Goal: Contribute content: Add original content to the website for others to see

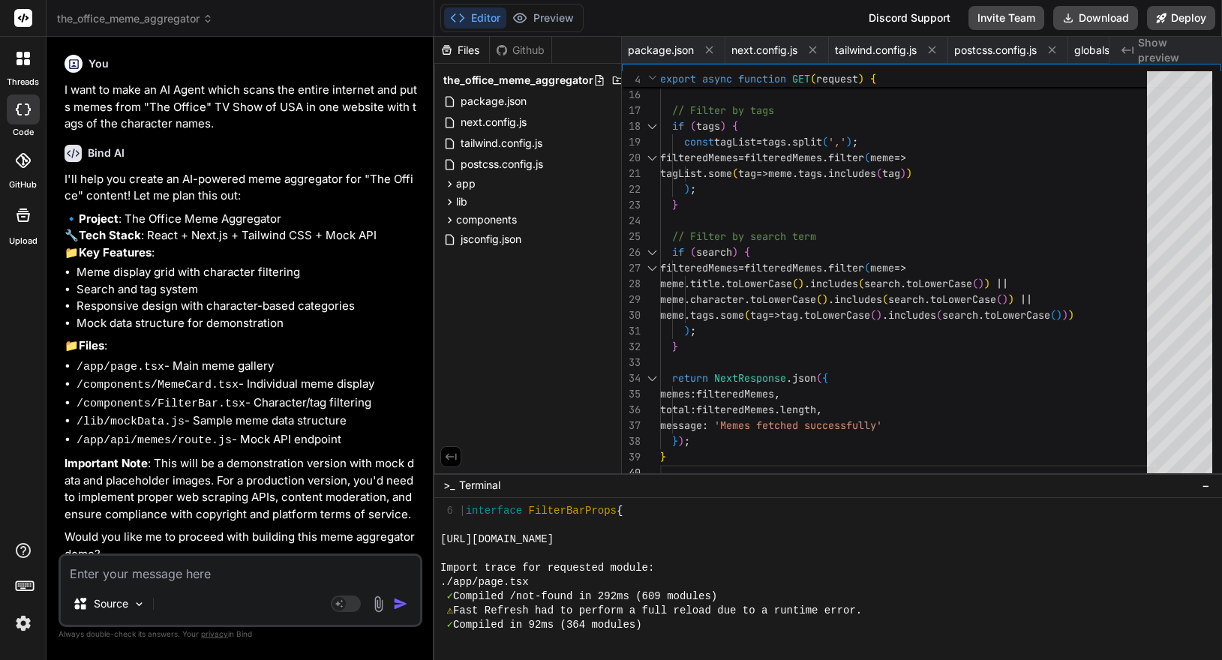
scroll to position [2209, 0]
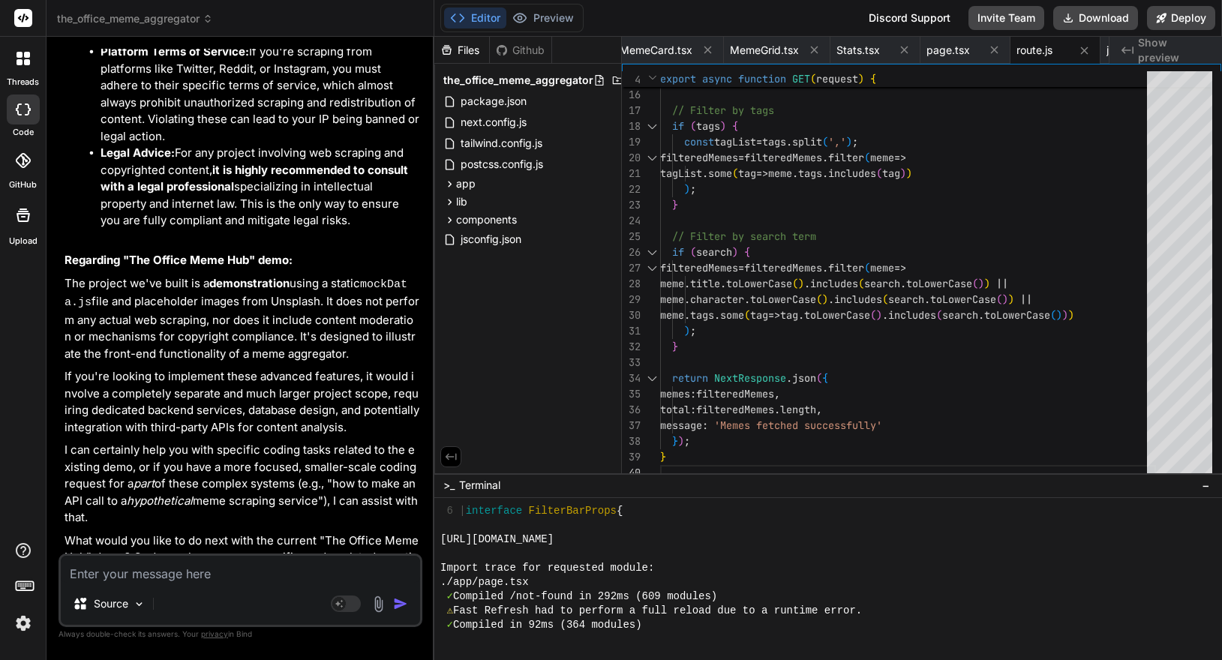
click at [263, 442] on p "I can certainly help you with specific coding tasks related to the existing dem…" at bounding box center [242, 484] width 355 height 85
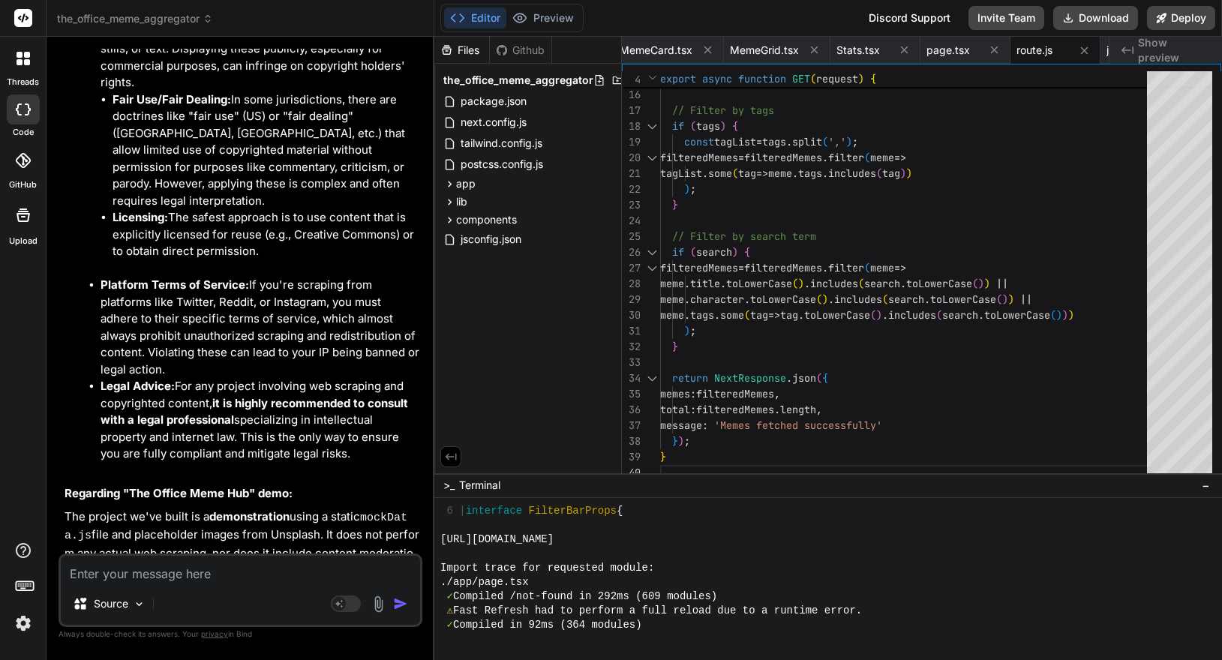
scroll to position [3336, 0]
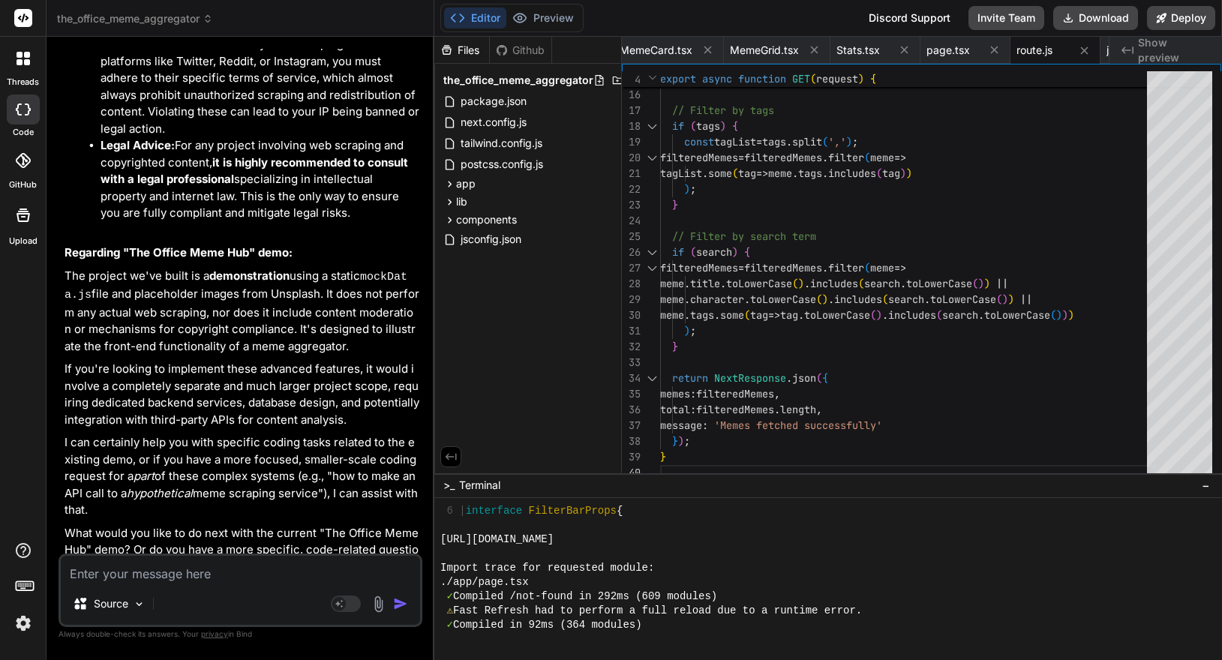
click at [19, 15] on rect at bounding box center [23, 18] width 18 height 18
click at [168, 189] on li "Legal Advice: For any project involving web scraping and copyrighted content, i…" at bounding box center [260, 179] width 319 height 85
click at [183, 557] on textarea at bounding box center [240, 569] width 359 height 27
click at [144, 16] on span "the_office_meme_aggregator" at bounding box center [135, 18] width 156 height 15
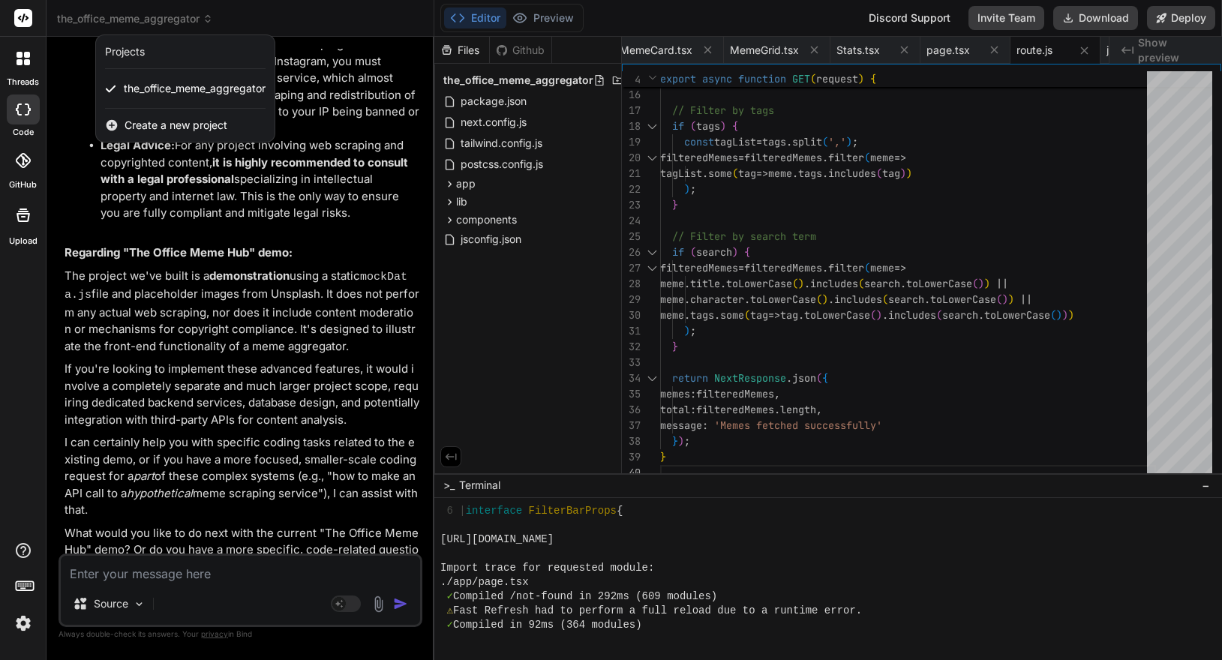
click at [167, 126] on span "Create a new project" at bounding box center [176, 125] width 103 height 15
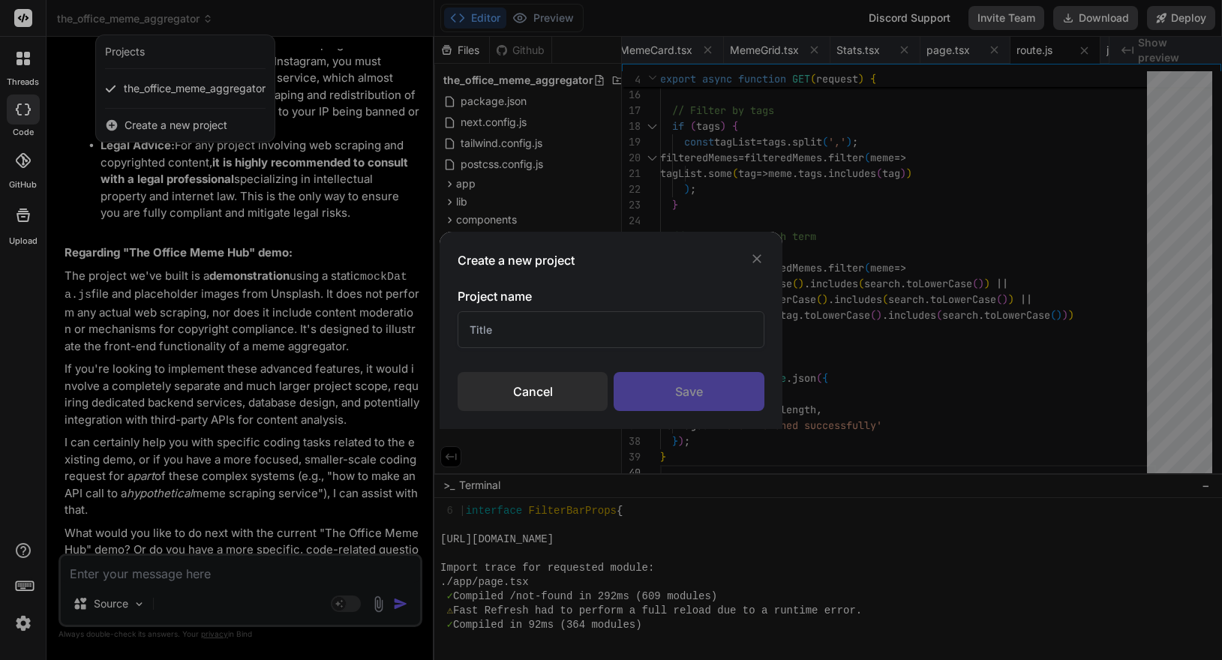
click at [637, 343] on input "text" at bounding box center [611, 329] width 306 height 37
type input "Quotations"
click at [739, 385] on div "Save" at bounding box center [689, 391] width 150 height 39
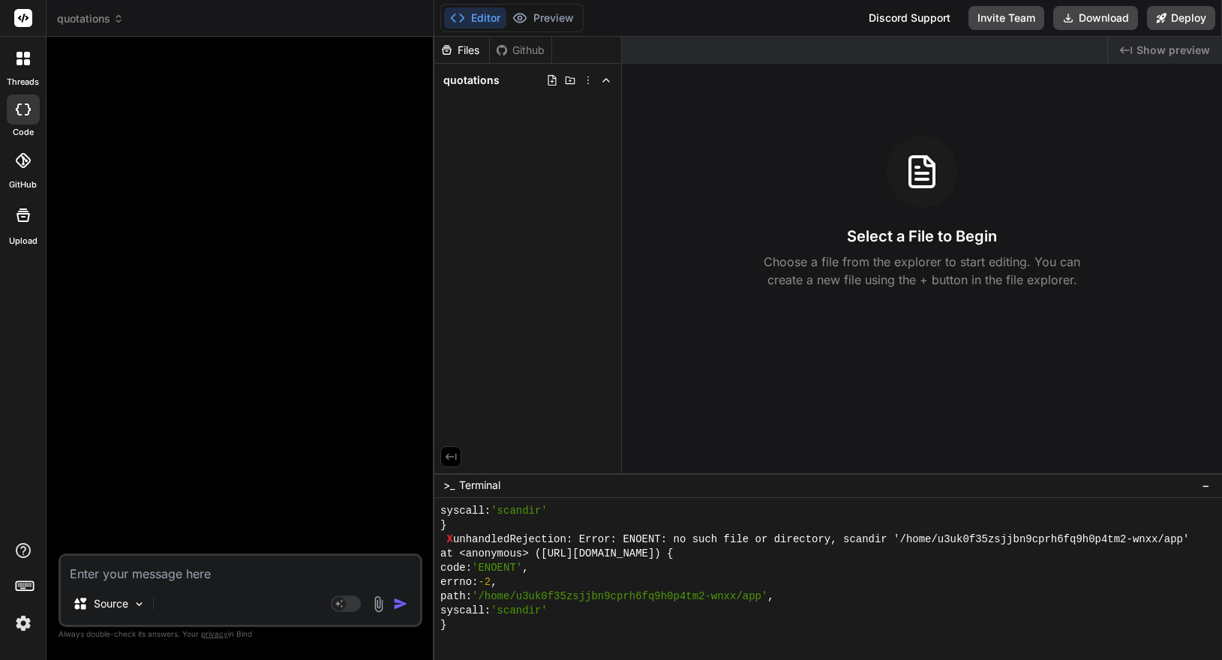
scroll to position [4703, 0]
click at [272, 581] on textarea at bounding box center [240, 569] width 359 height 27
click at [378, 605] on img at bounding box center [378, 604] width 17 height 17
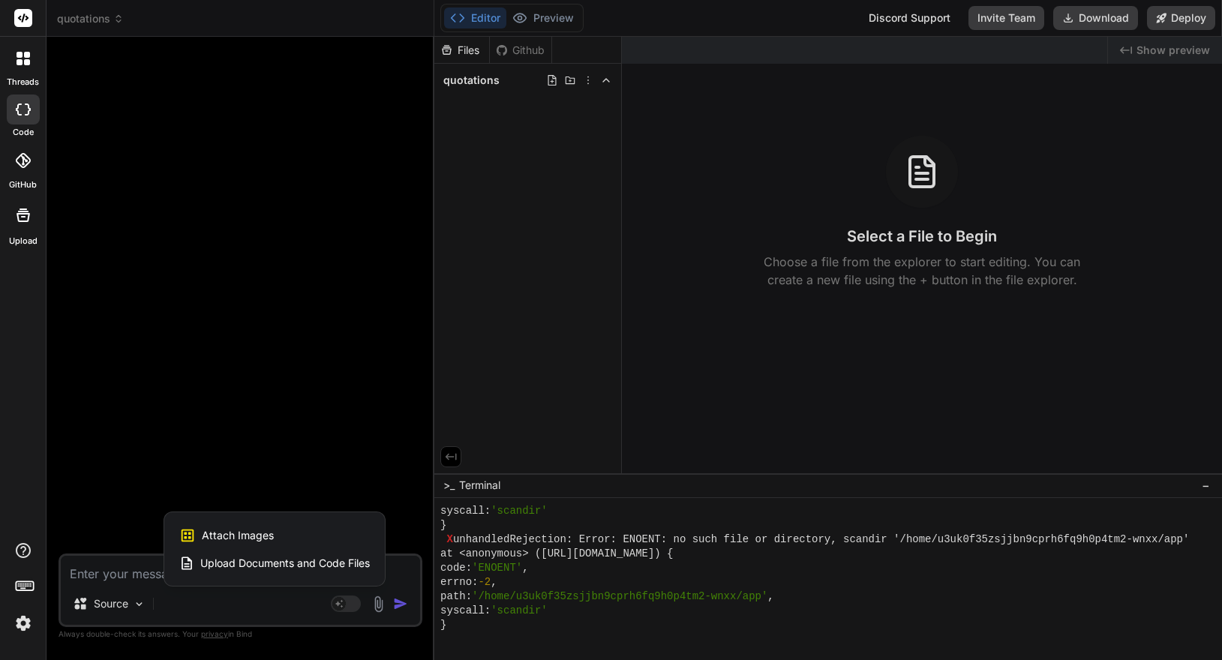
click at [252, 566] on span "Upload Documents and Code Files" at bounding box center [285, 563] width 170 height 15
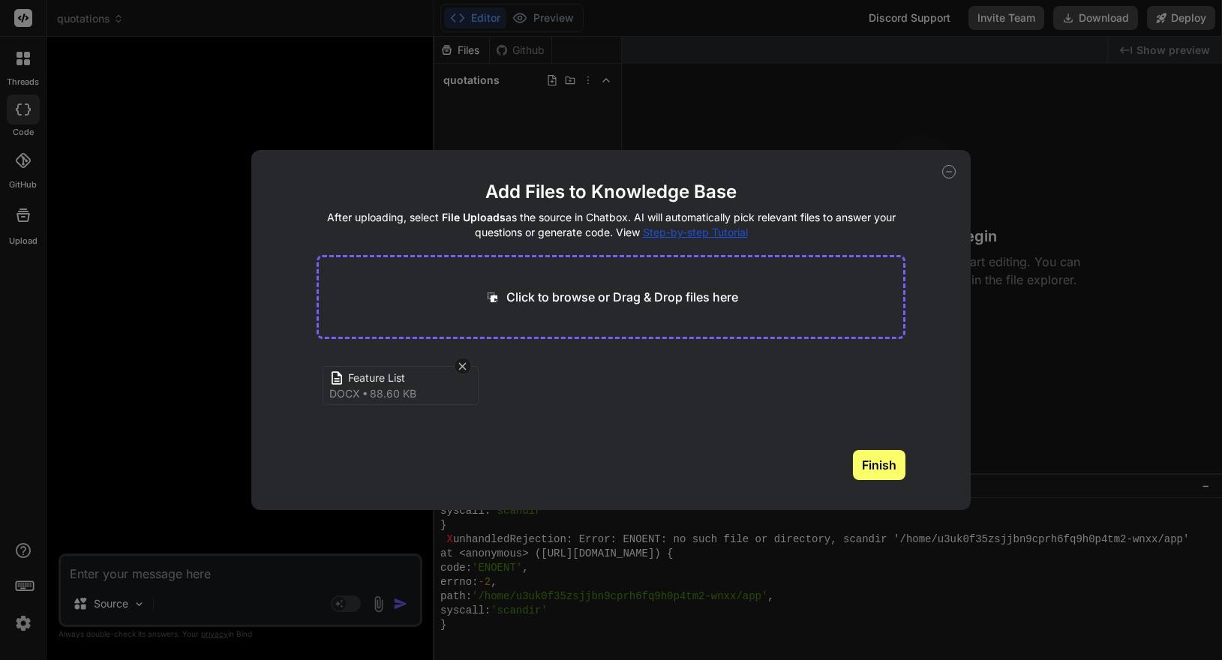
click at [888, 464] on button "Finish" at bounding box center [879, 465] width 53 height 30
click at [948, 167] on icon at bounding box center [949, 172] width 14 height 14
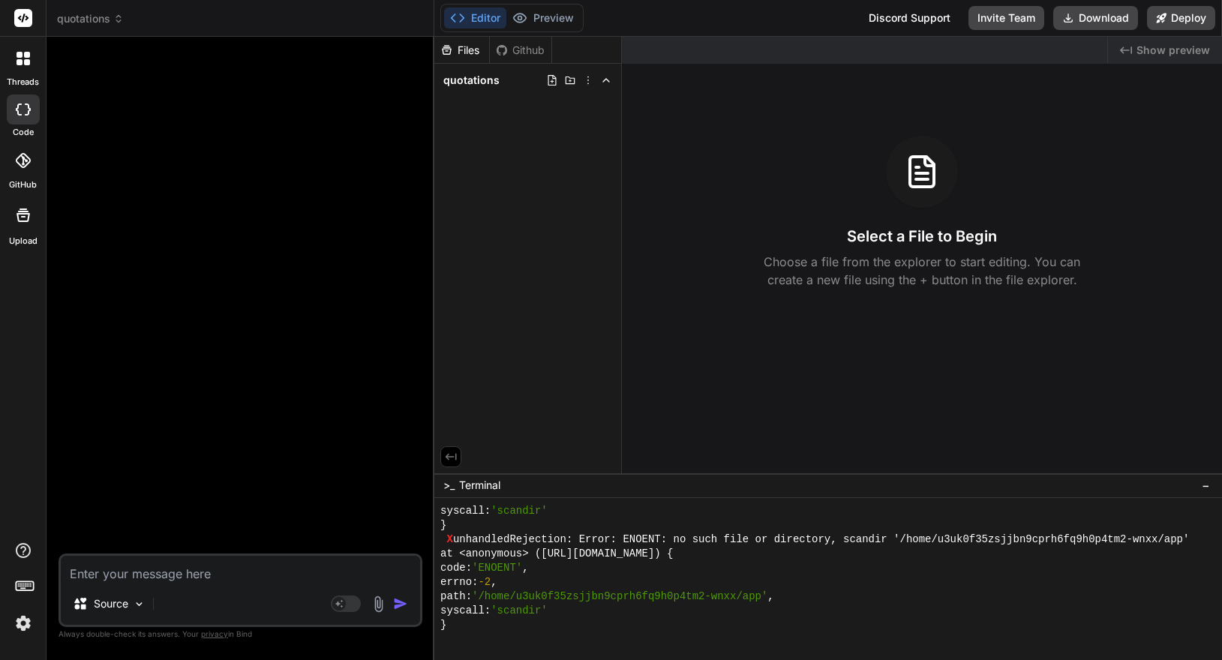
click at [381, 604] on img at bounding box center [378, 604] width 17 height 17
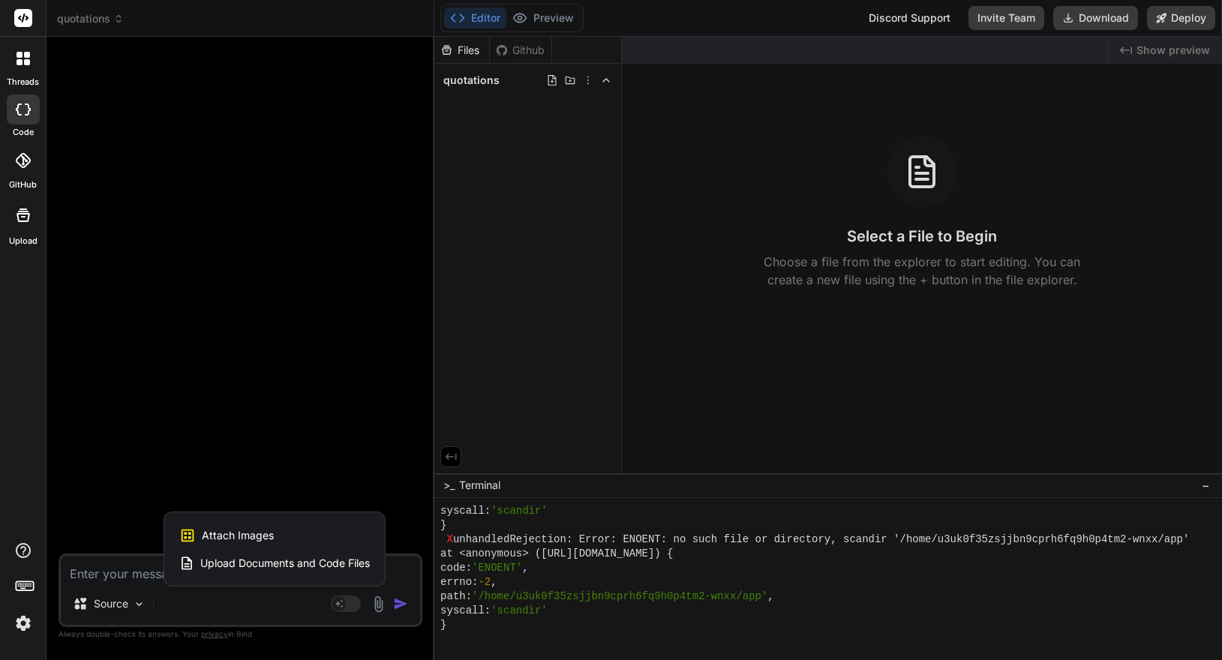
click at [303, 551] on div "Upload Documents and Code Files" at bounding box center [274, 563] width 191 height 27
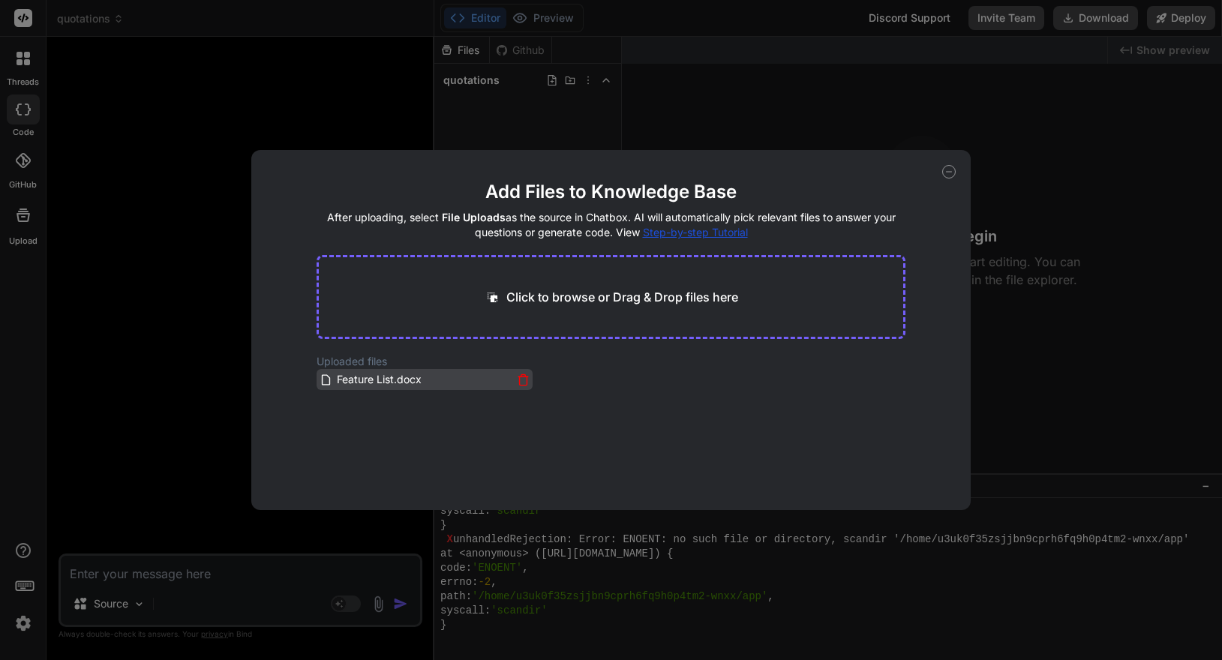
click at [420, 383] on span "Feature List.docx" at bounding box center [379, 380] width 88 height 18
click at [380, 380] on span "Feature List.docx" at bounding box center [379, 380] width 88 height 18
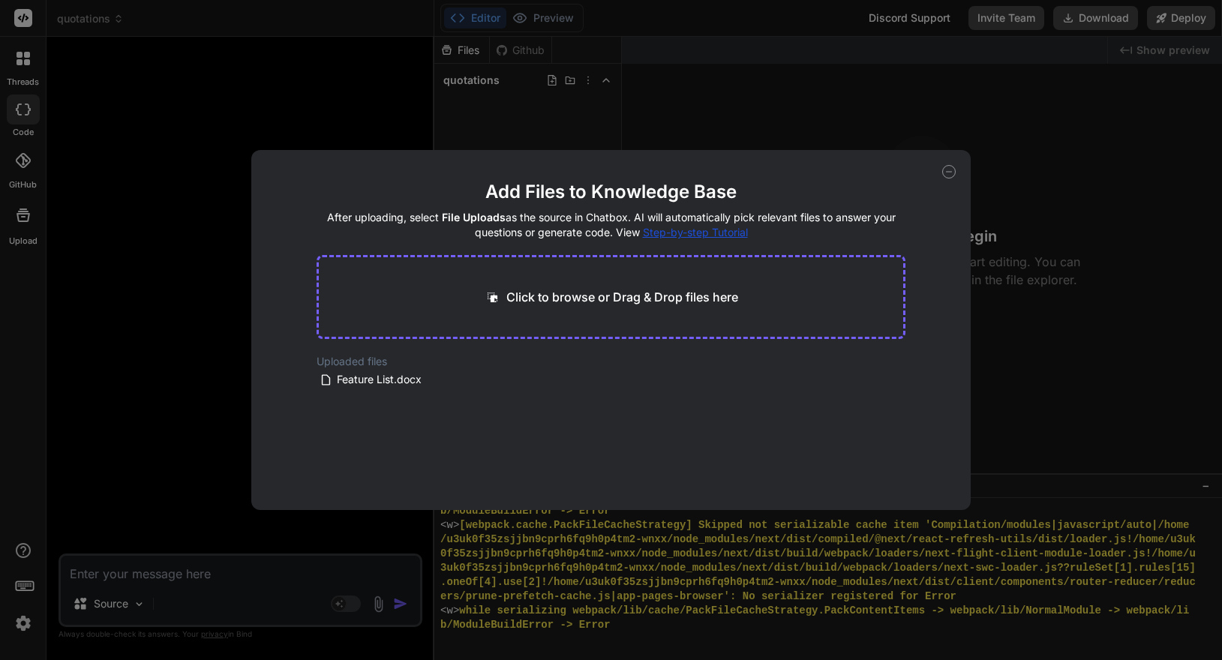
scroll to position [6199, 0]
click at [953, 170] on icon at bounding box center [949, 172] width 14 height 14
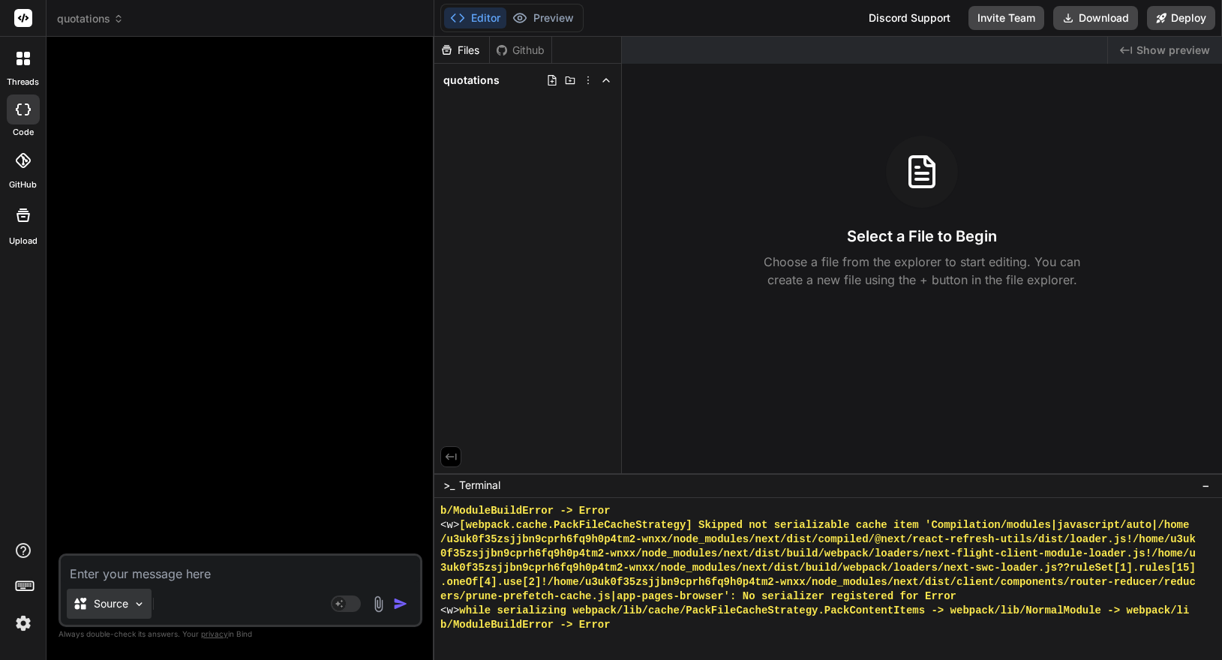
click at [137, 602] on img at bounding box center [139, 604] width 13 height 13
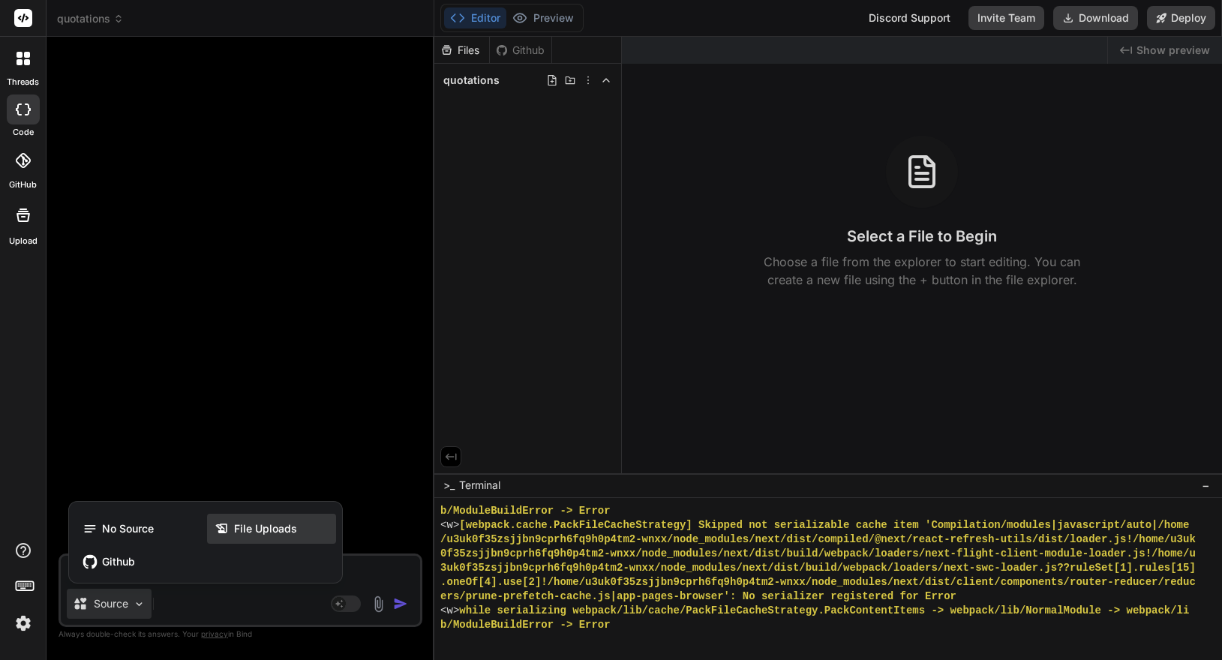
click at [227, 527] on icon at bounding box center [221, 529] width 11 height 10
type textarea "x"
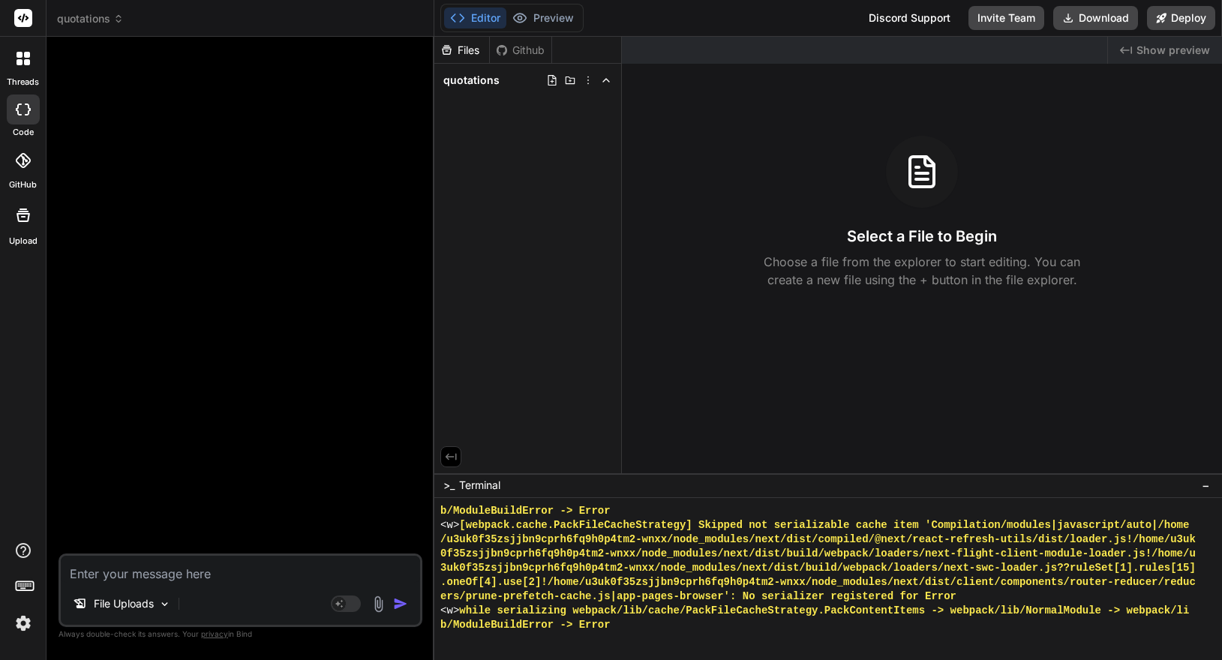
click at [189, 573] on textarea at bounding box center [240, 569] width 359 height 27
type textarea "S"
type textarea "x"
type textarea "Se"
type textarea "x"
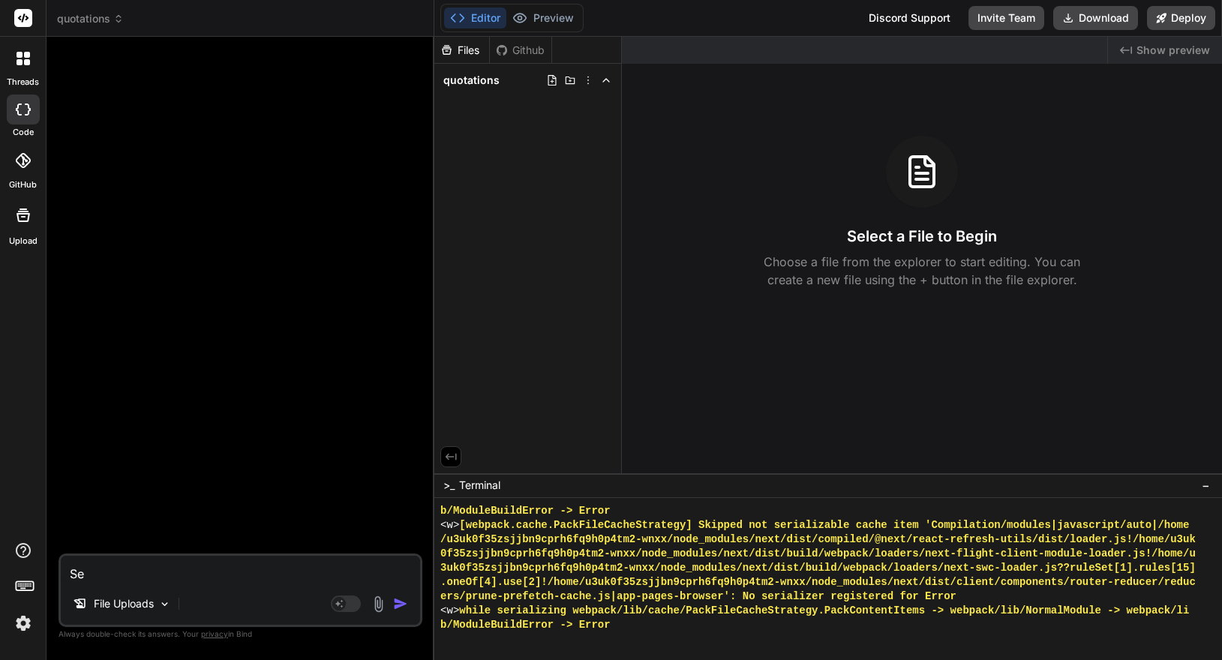
type textarea "See"
type textarea "x"
type textarea "See"
type textarea "x"
type textarea "See t"
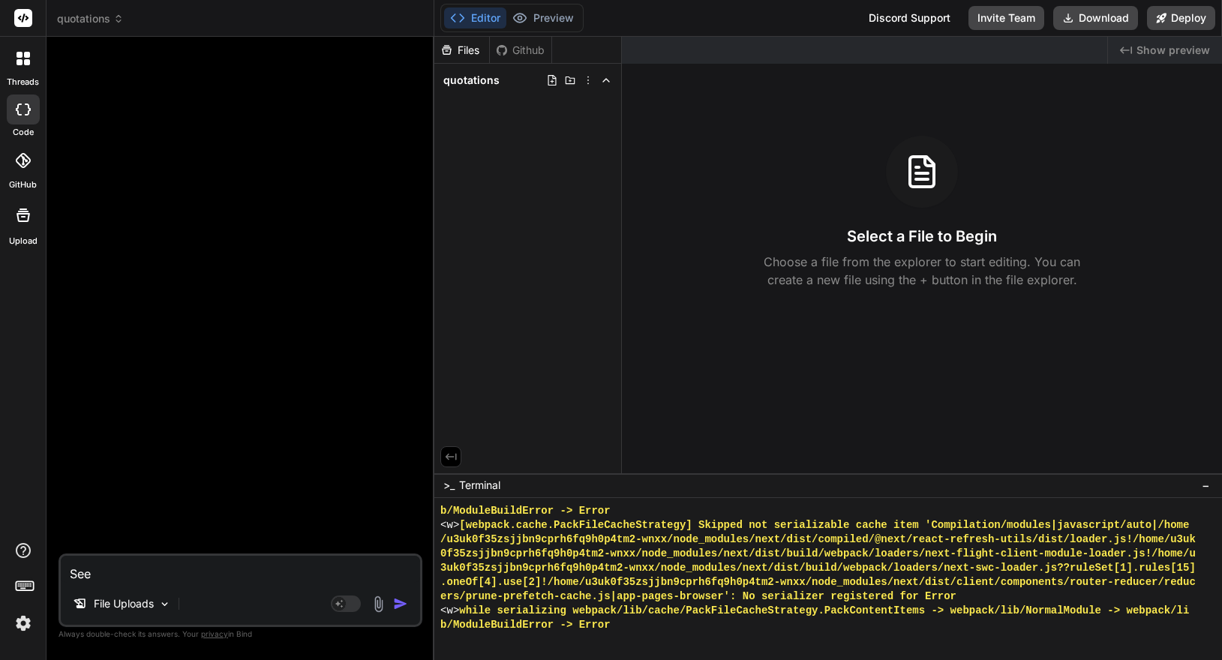
type textarea "x"
type textarea "See th"
type textarea "x"
type textarea "See the"
type textarea "x"
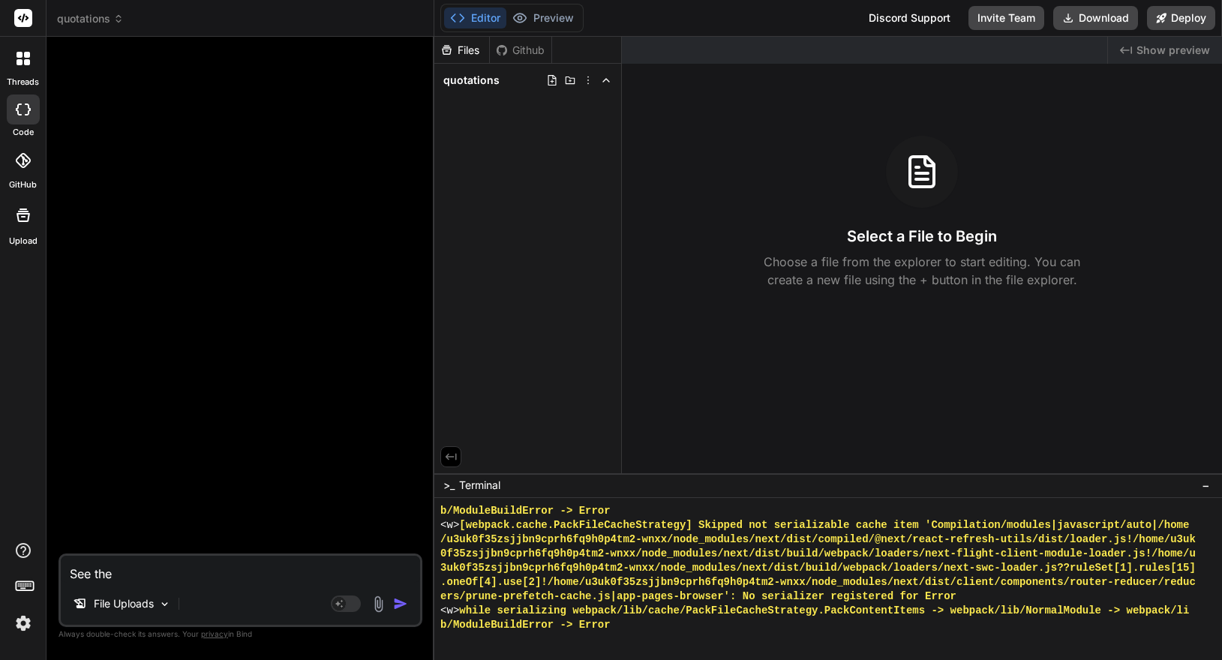
type textarea "See the"
type textarea "x"
type textarea "See the d"
type textarea "x"
type textarea "See the do"
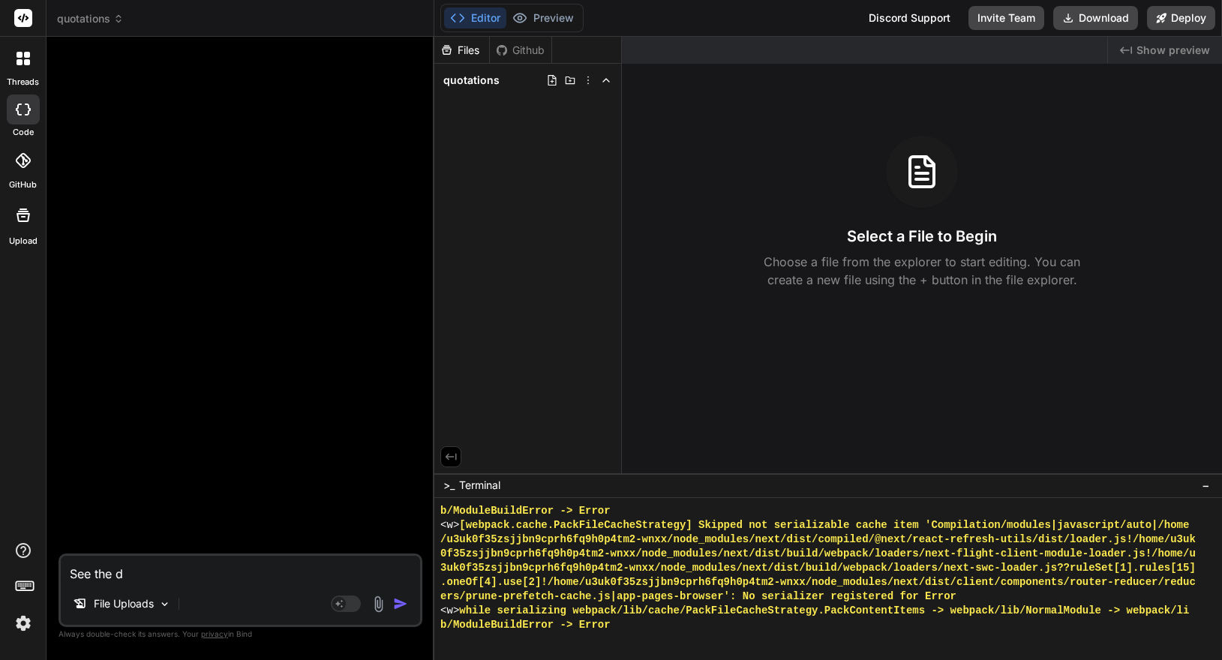
type textarea "x"
type textarea "See the doc"
type textarea "x"
type textarea "See the docu"
type textarea "x"
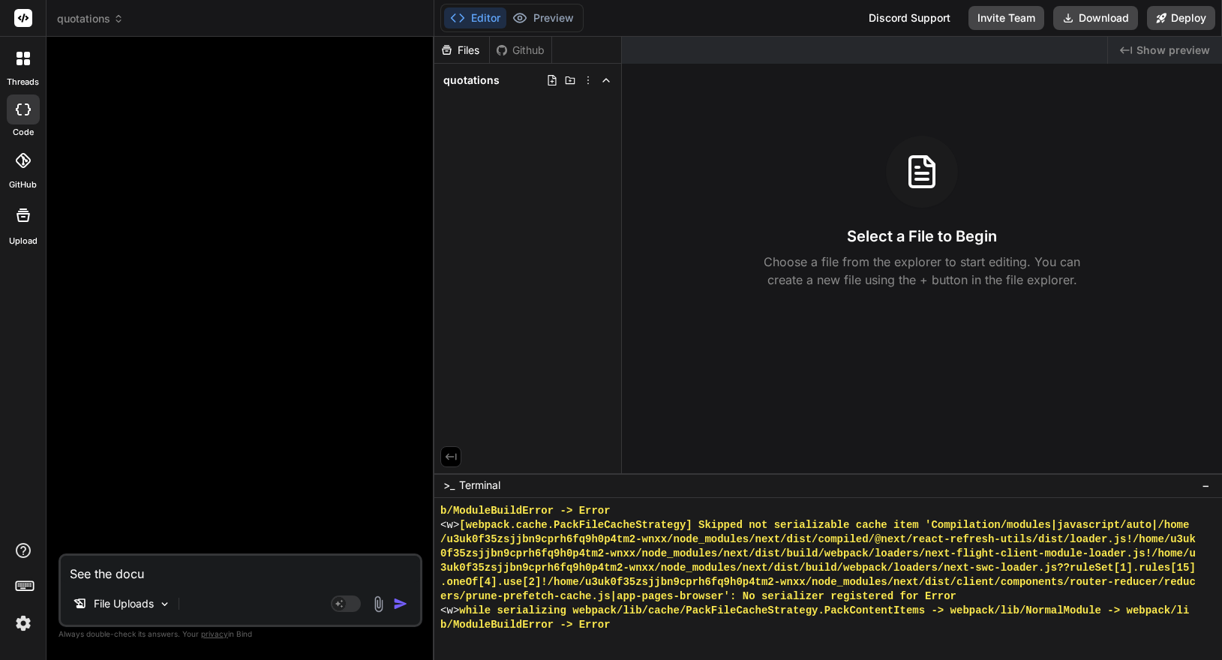
type textarea "See the docum"
type textarea "x"
type textarea "See the docume"
type textarea "x"
type textarea "See the documen"
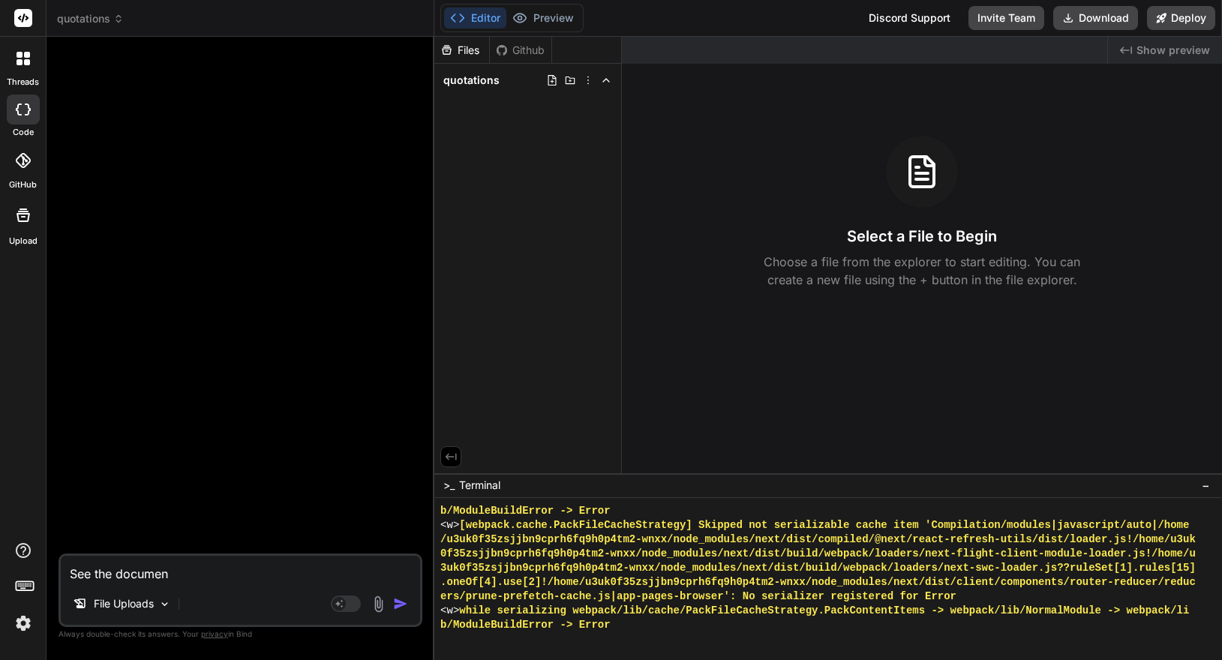
type textarea "x"
type textarea "See the document"
type textarea "x"
type textarea "See the document"
type textarea "x"
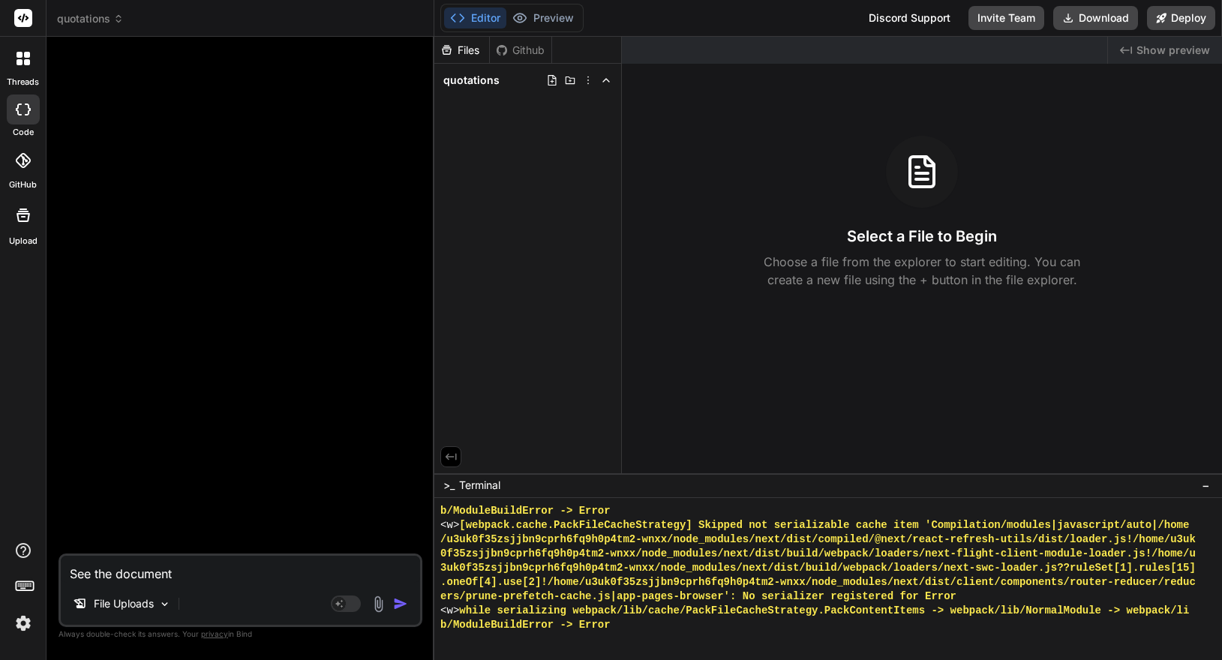
type textarea "See the document c"
type textarea "x"
type textarea "See the document ca"
type textarea "x"
type textarea "See the document cal"
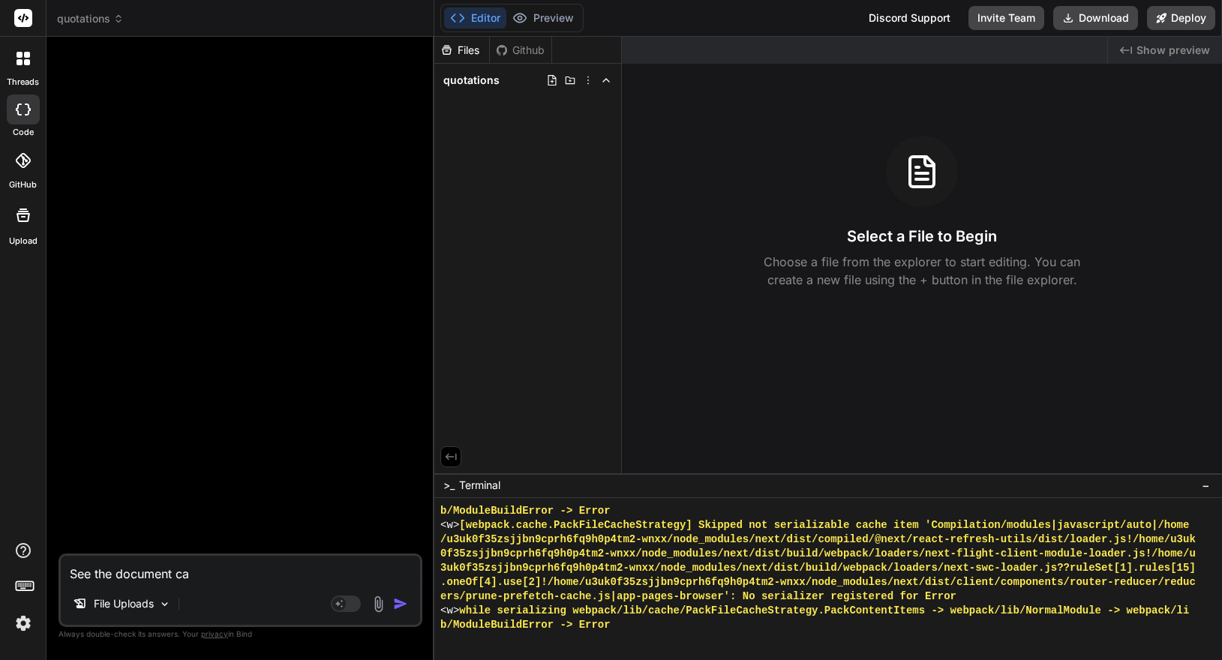
type textarea "x"
type textarea "See the document call"
type textarea "x"
type textarea "See the document calle"
type textarea "x"
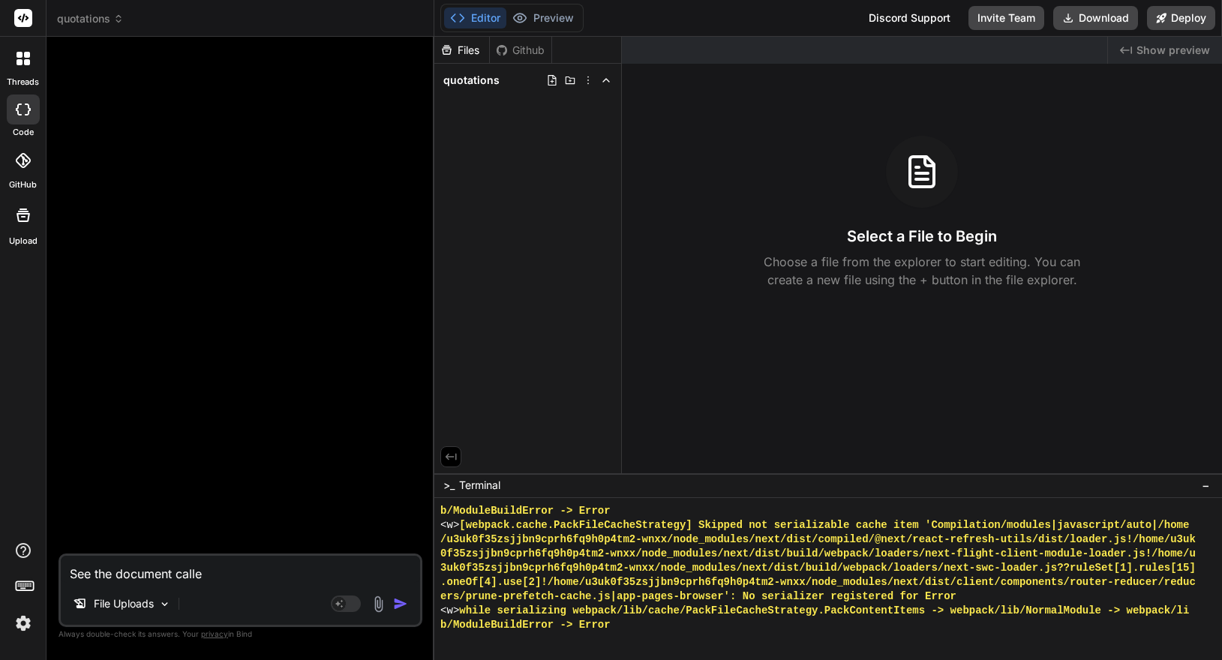
type textarea "See the document called"
type textarea "x"
type textarea "See the document called"
type textarea "x"
type textarea "See the document called F"
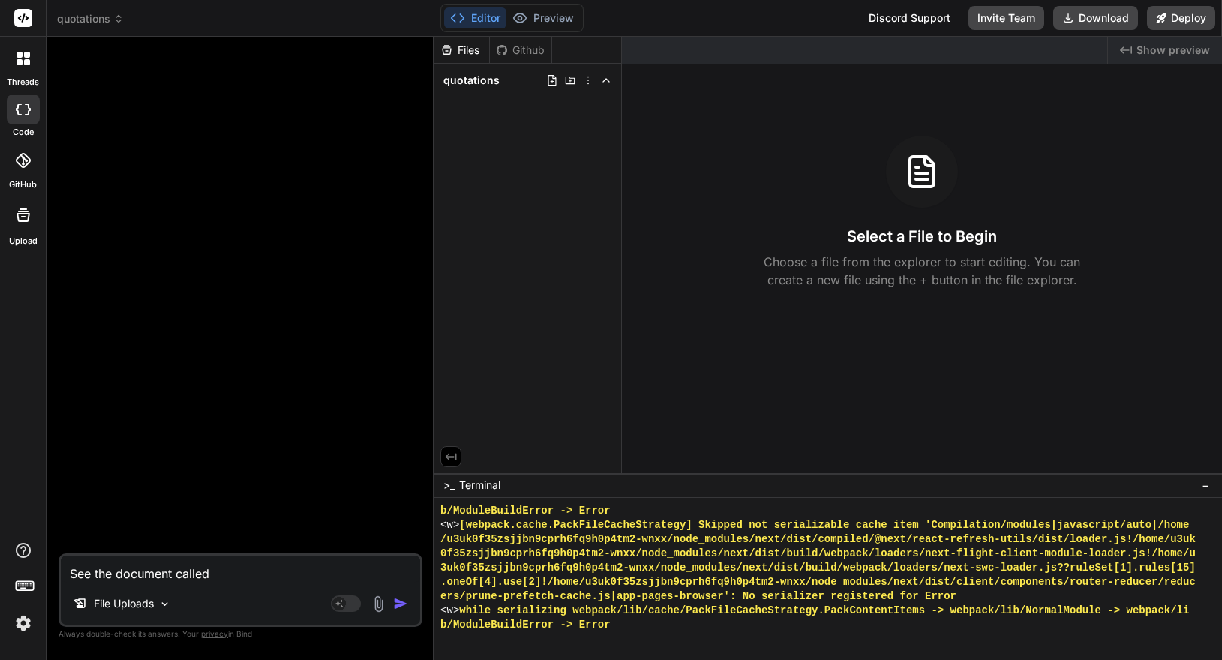
type textarea "x"
type textarea "See the document called Fe"
type textarea "x"
type textarea "See the document called Fea"
type textarea "x"
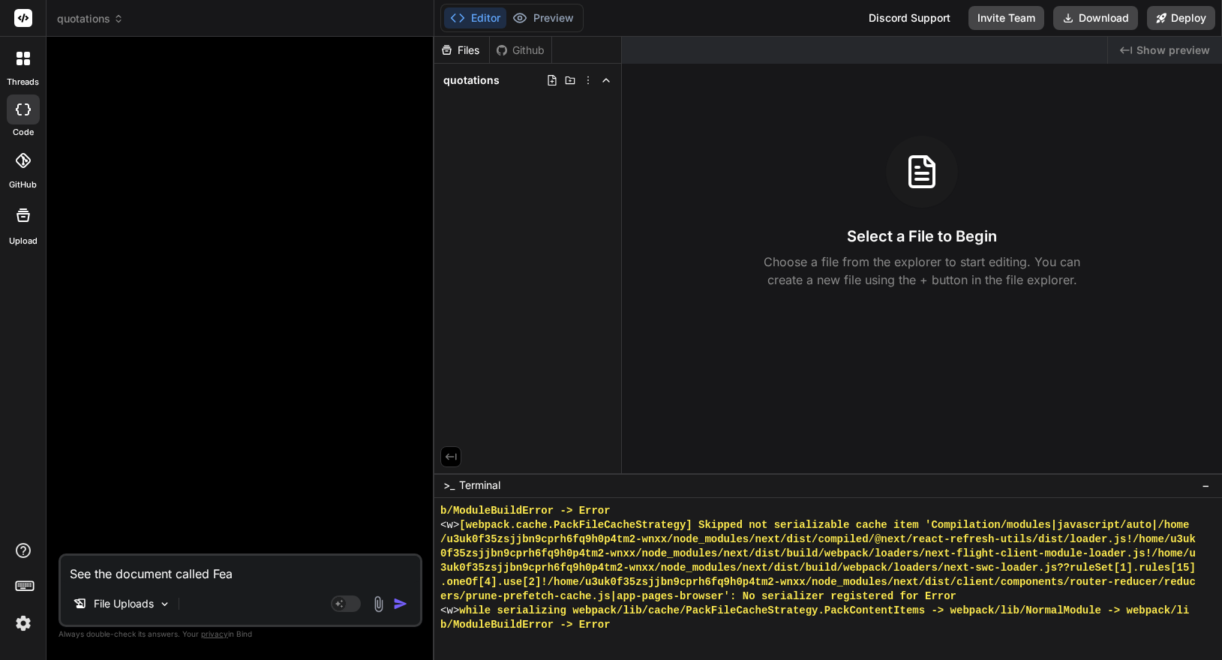
type textarea "See the document called Feat"
type textarea "x"
type textarea "See the document called Featu"
type textarea "x"
type textarea "See the document called Featur"
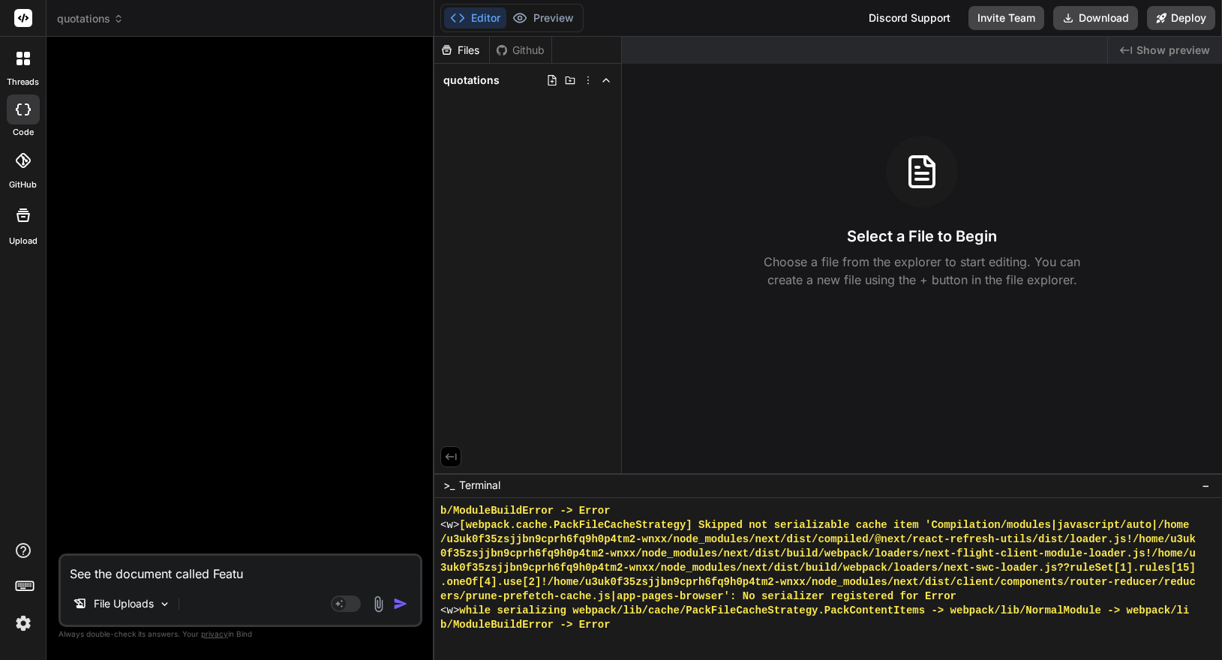
type textarea "x"
type textarea "See the document called Feature"
type textarea "x"
type textarea "See the document called Feature"
type textarea "x"
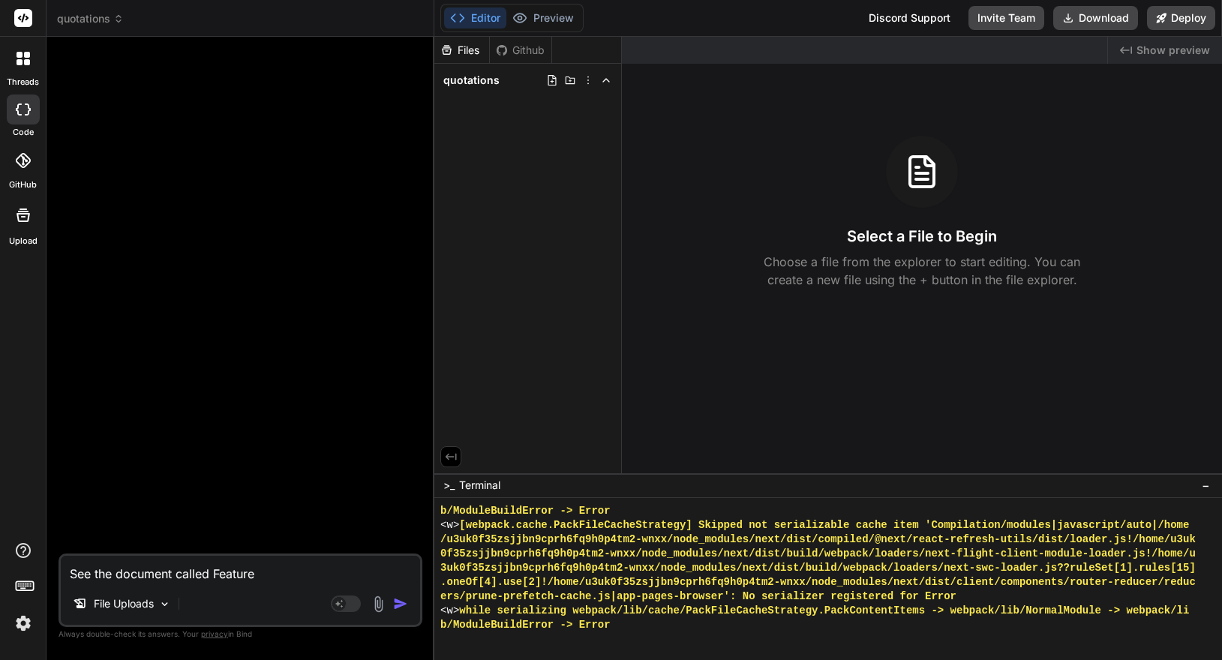
type textarea "See the document called Feature L"
type textarea "x"
type textarea "See the document called Feature Li"
type textarea "x"
type textarea "See the document called Feature Lis"
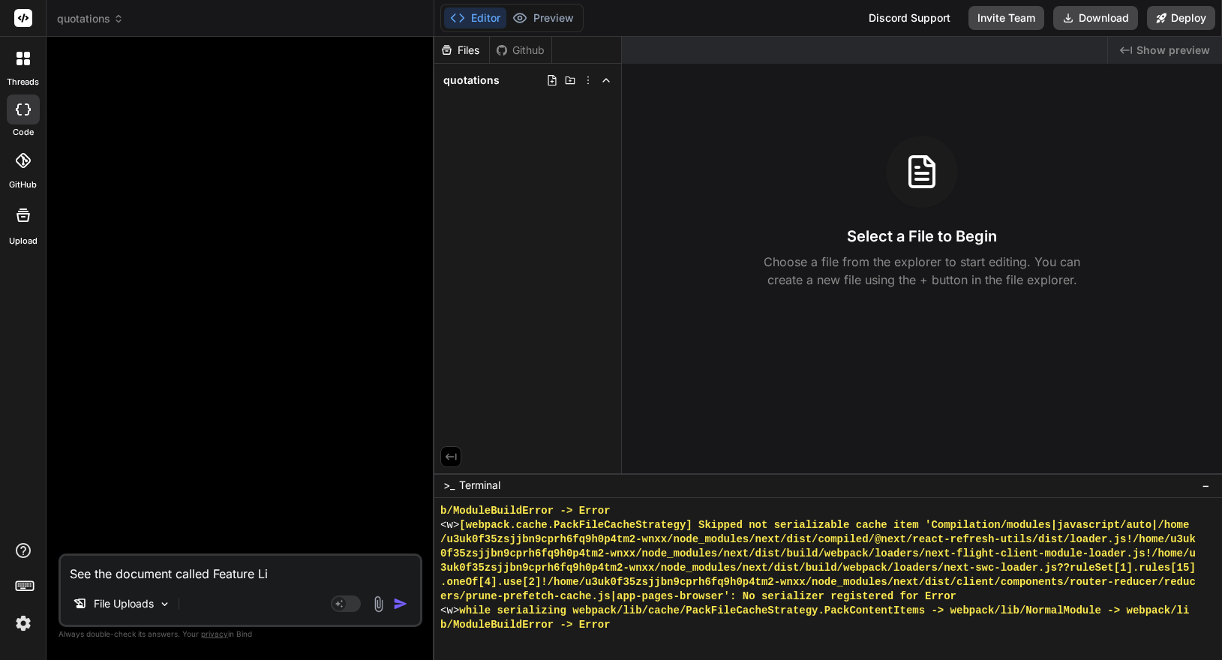
type textarea "x"
type textarea "See the document called Feature List"
type textarea "x"
type textarea "See the document called Feature List."
type textarea "x"
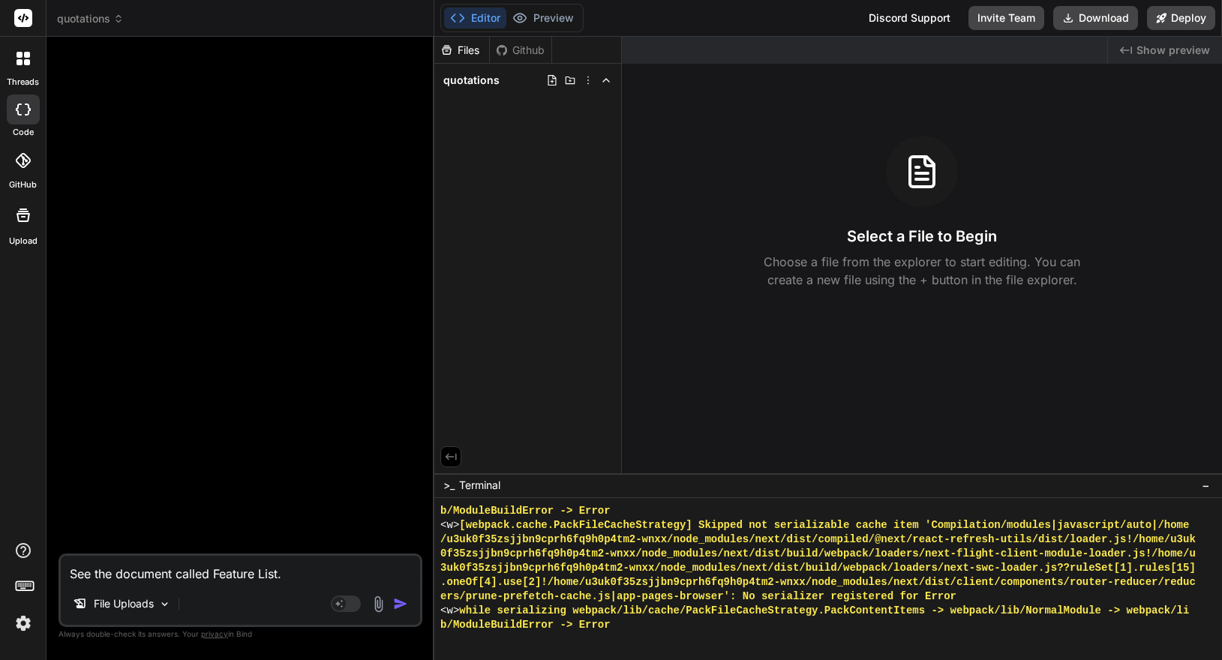
type textarea "See the document called Feature List."
type textarea "x"
type textarea "See the document called Feature List. T"
type textarea "x"
type textarea "See the document called Feature List. Th"
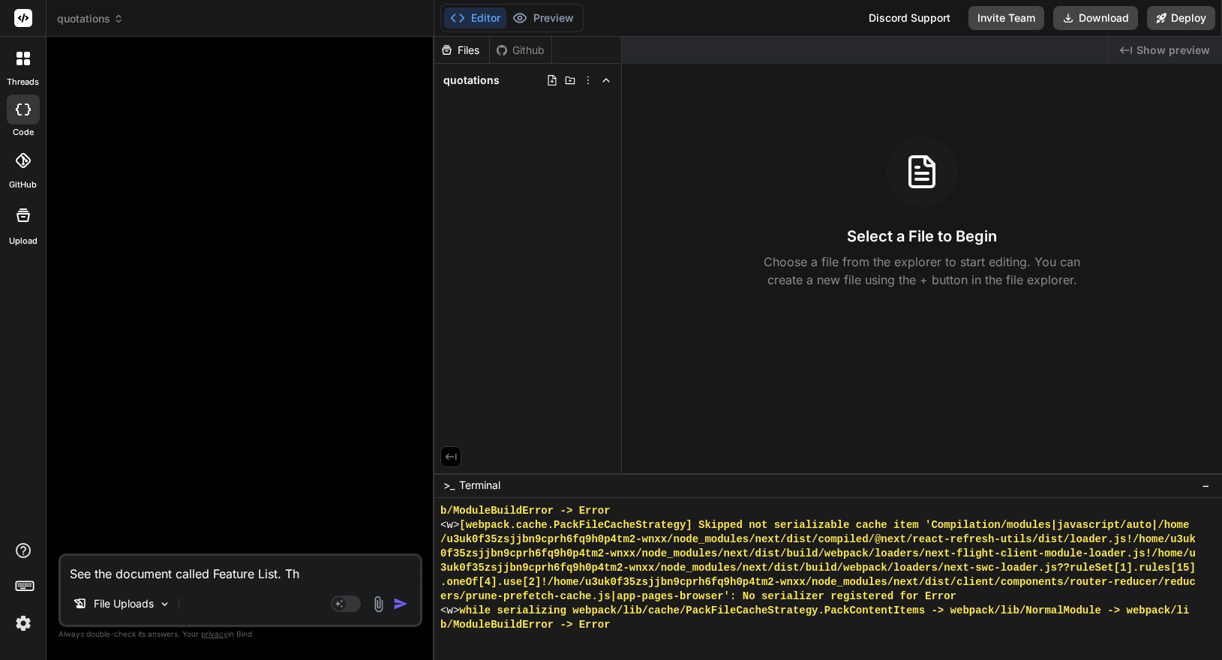
type textarea "x"
type textarea "See the document called Feature List. Tha"
type textarea "x"
type textarea "See the document called Feature List. That"
type textarea "x"
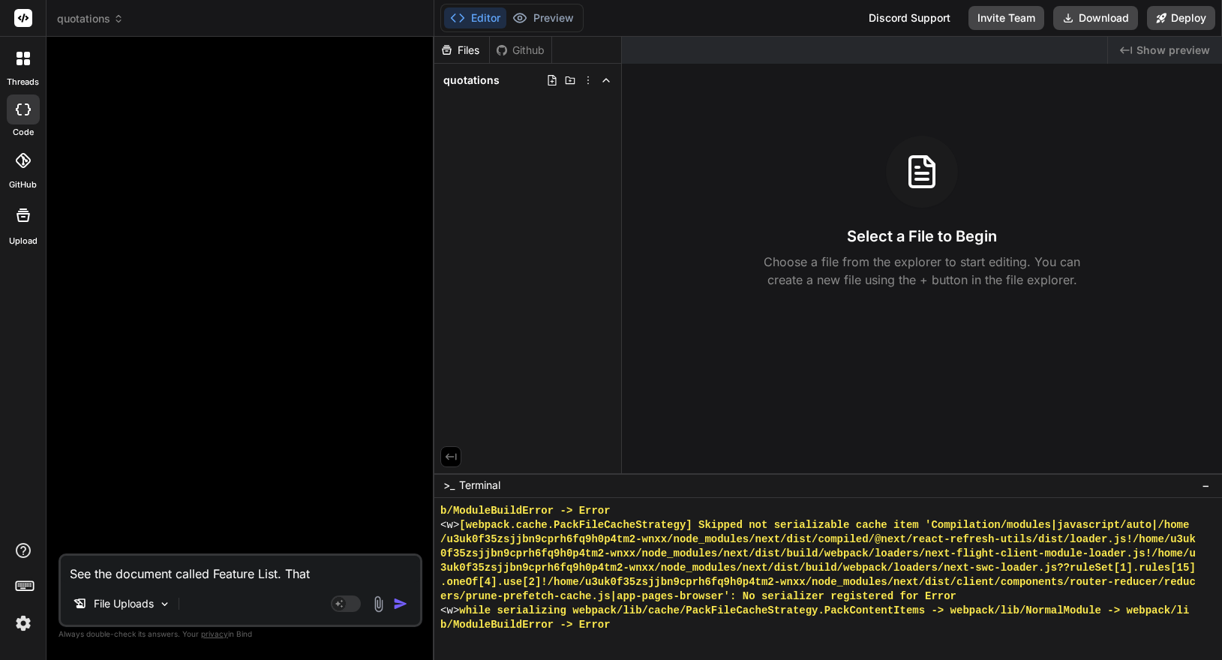
type textarea "See the document called Feature List. That"
type textarea "x"
type textarea "See the document called Feature List. That i"
type textarea "x"
type textarea "See the document called Feature List. That is"
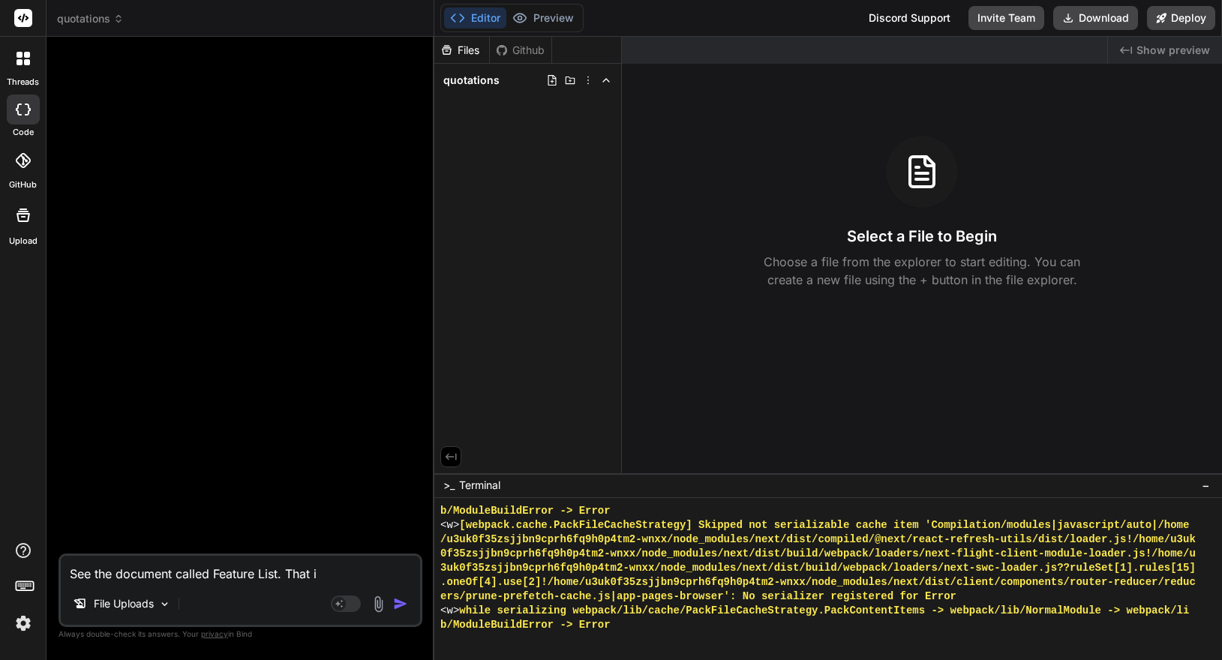
type textarea "x"
type textarea "See the document called Feature List. That is"
type textarea "x"
type textarea "See the document called Feature List. That is h"
type textarea "x"
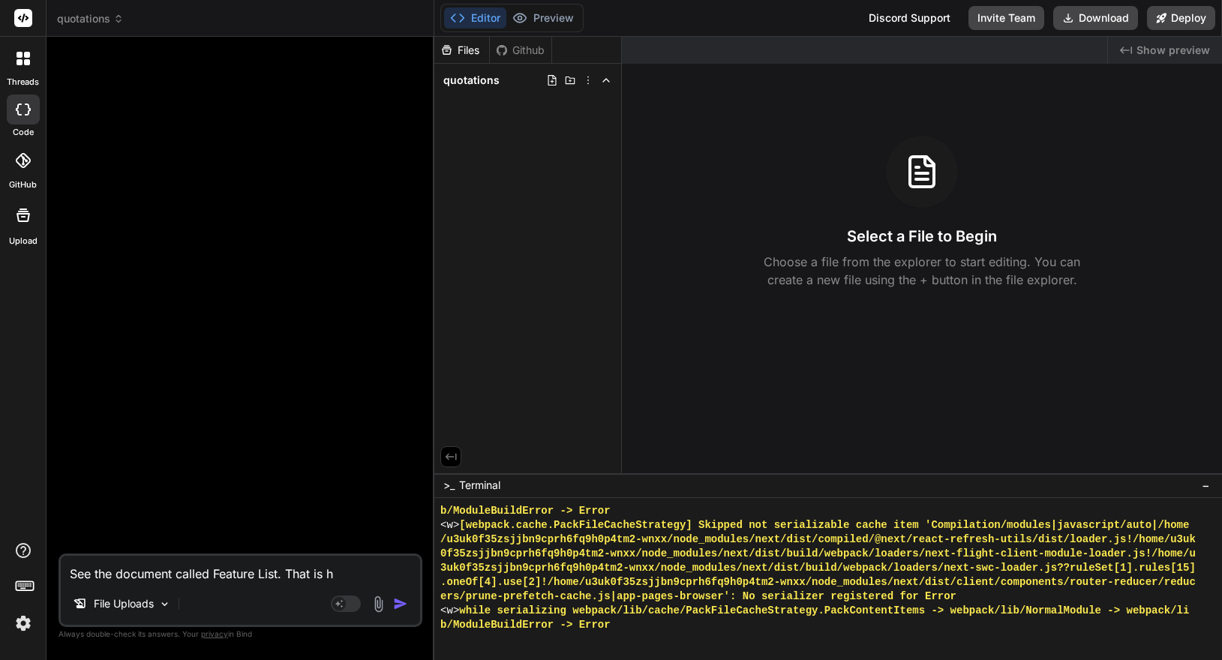
type textarea "See the document called Feature List. That is ho"
type textarea "x"
type textarea "See the document called Feature List. That is how"
type textarea "x"
type textarea "See the document called Feature List. That is how"
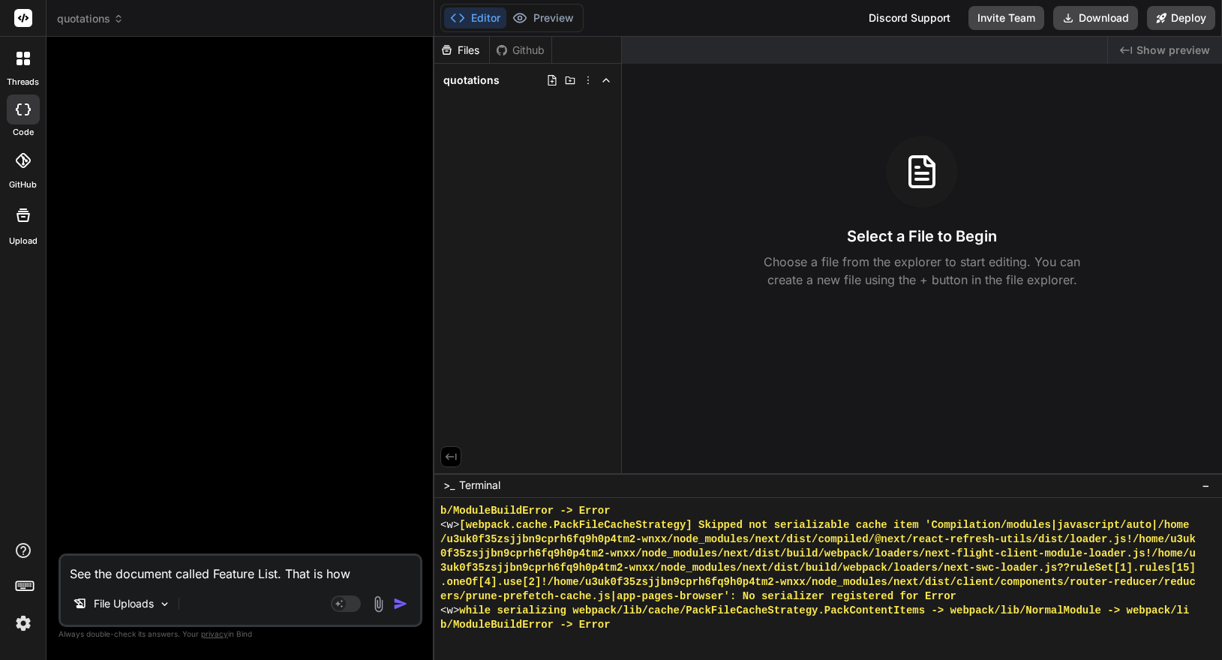
type textarea "x"
type textarea "See the document called Feature List. That is how w"
type textarea "x"
type textarea "See the document called Feature List. That is how we"
type textarea "x"
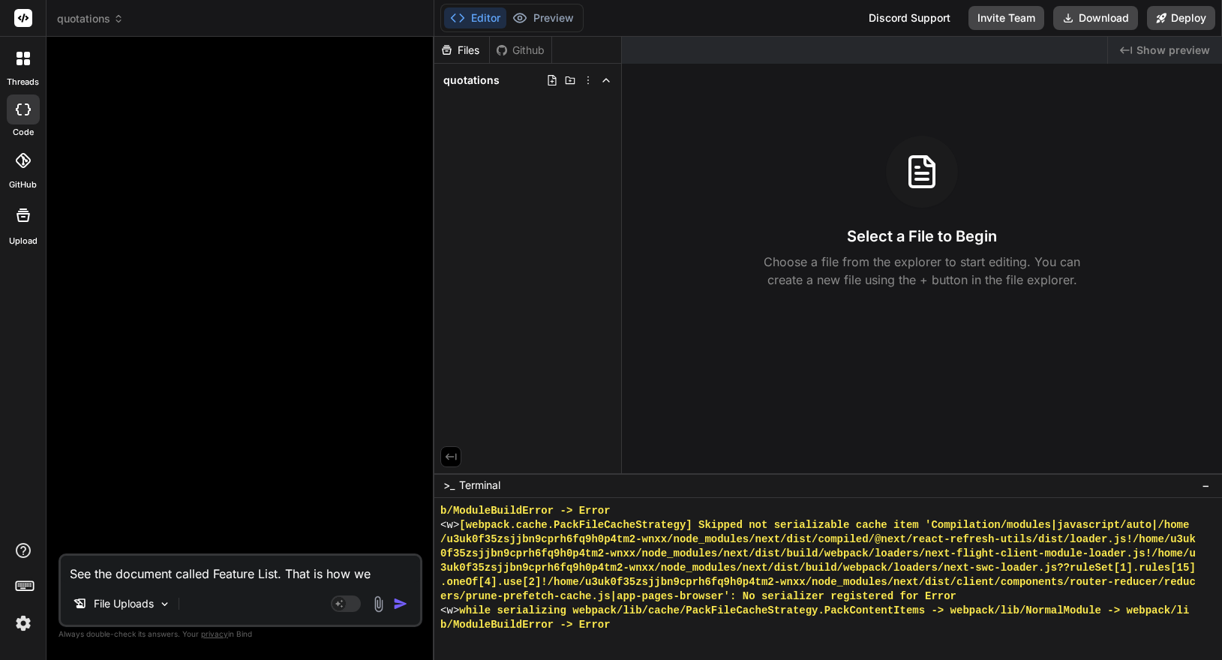
type textarea "See the document called Feature List. That is how we"
type textarea "x"
type textarea "See the document called Feature List. That is how we s"
type textarea "x"
type textarea "See the document called Feature List. That is how we se"
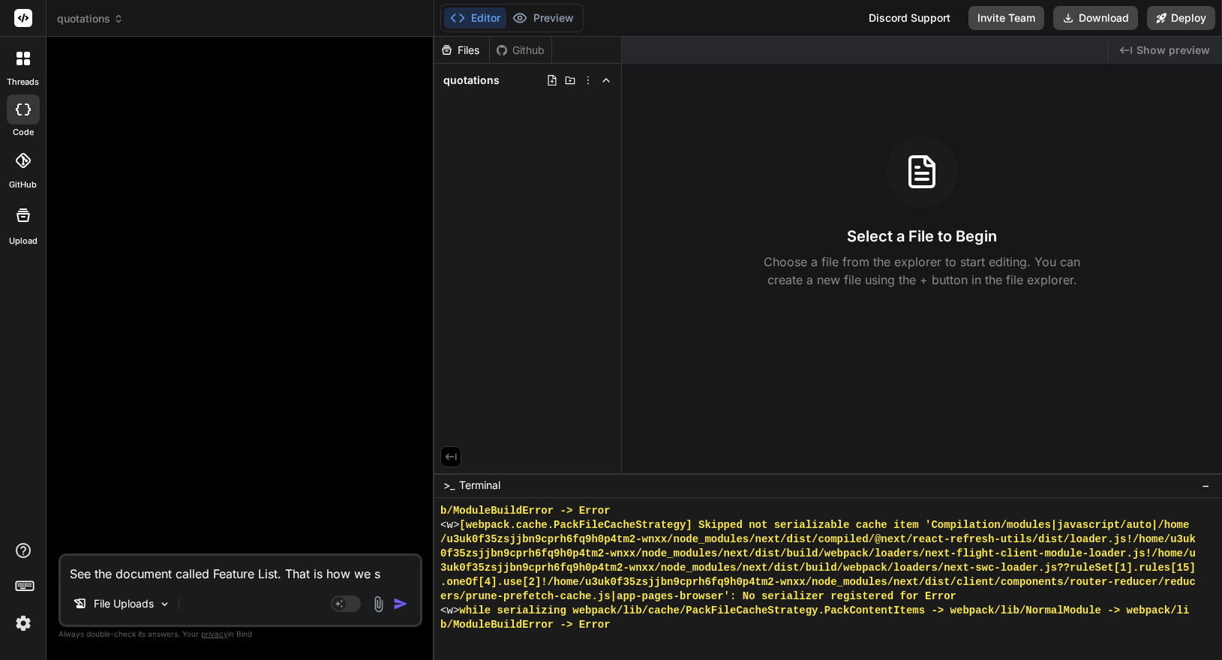
type textarea "x"
type textarea "See the document called Feature List. That is how we sen"
type textarea "x"
type textarea "See the document called Feature List. That is how we sent"
type textarea "x"
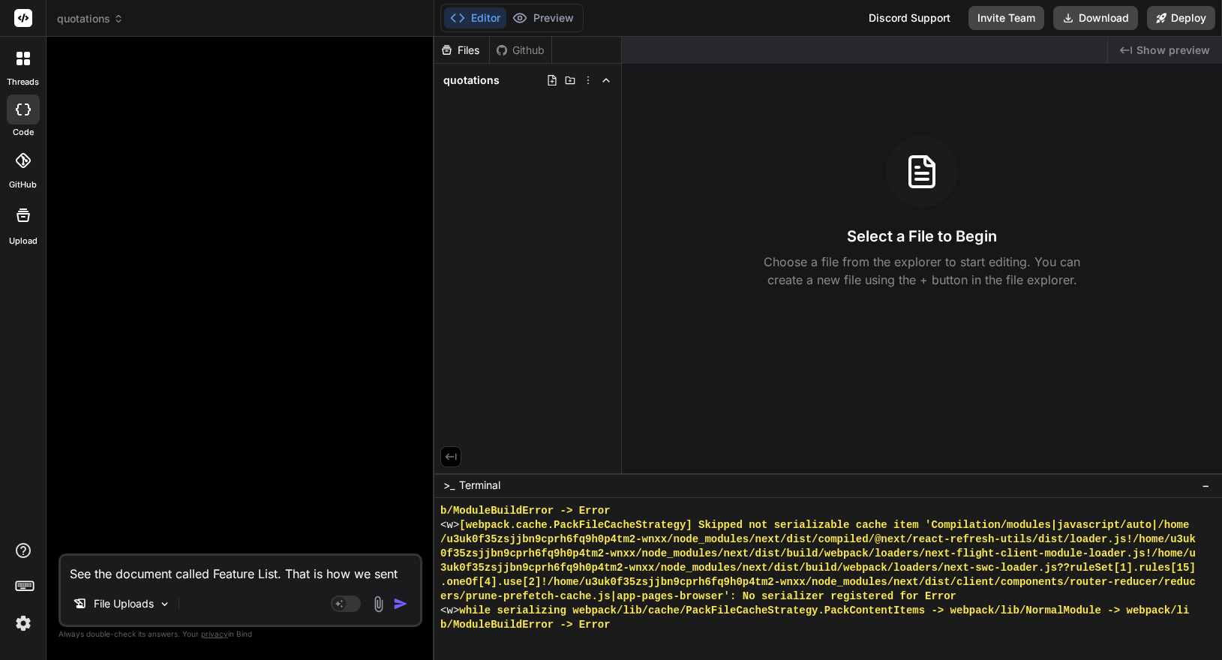
type textarea "See the document called Feature List. That is how we sent"
type textarea "x"
type textarea "See the document called Feature List. That is how we sent o"
type textarea "x"
type textarea "See the document called Feature List. That is how we sent ou"
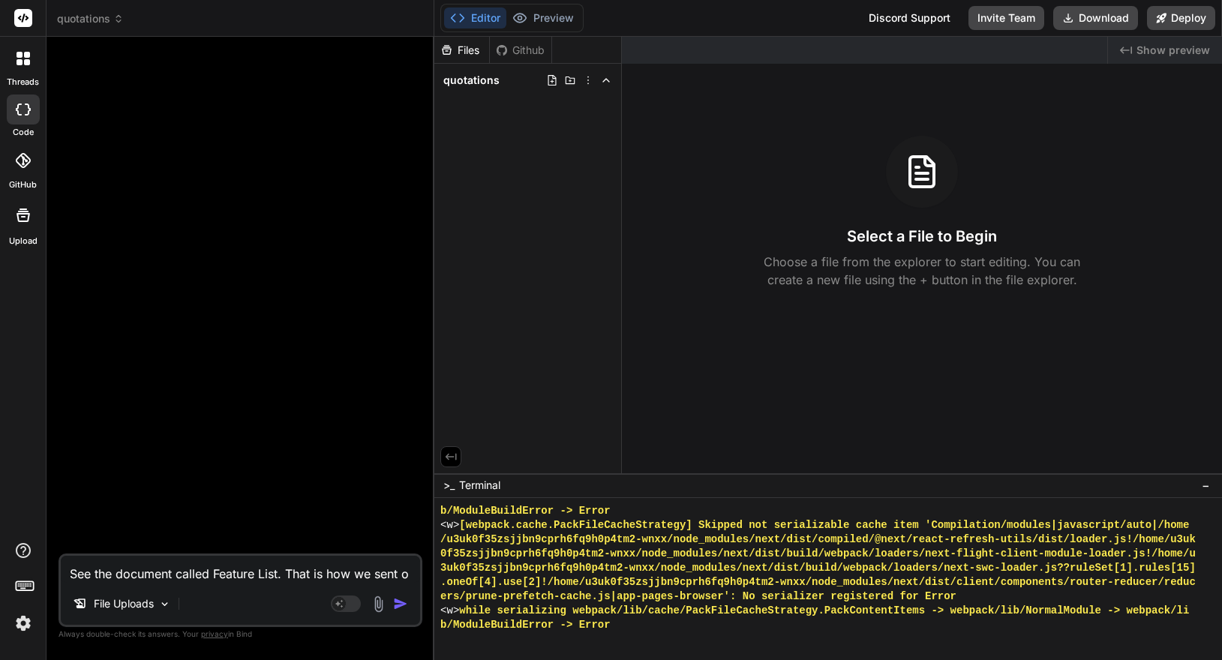
type textarea "x"
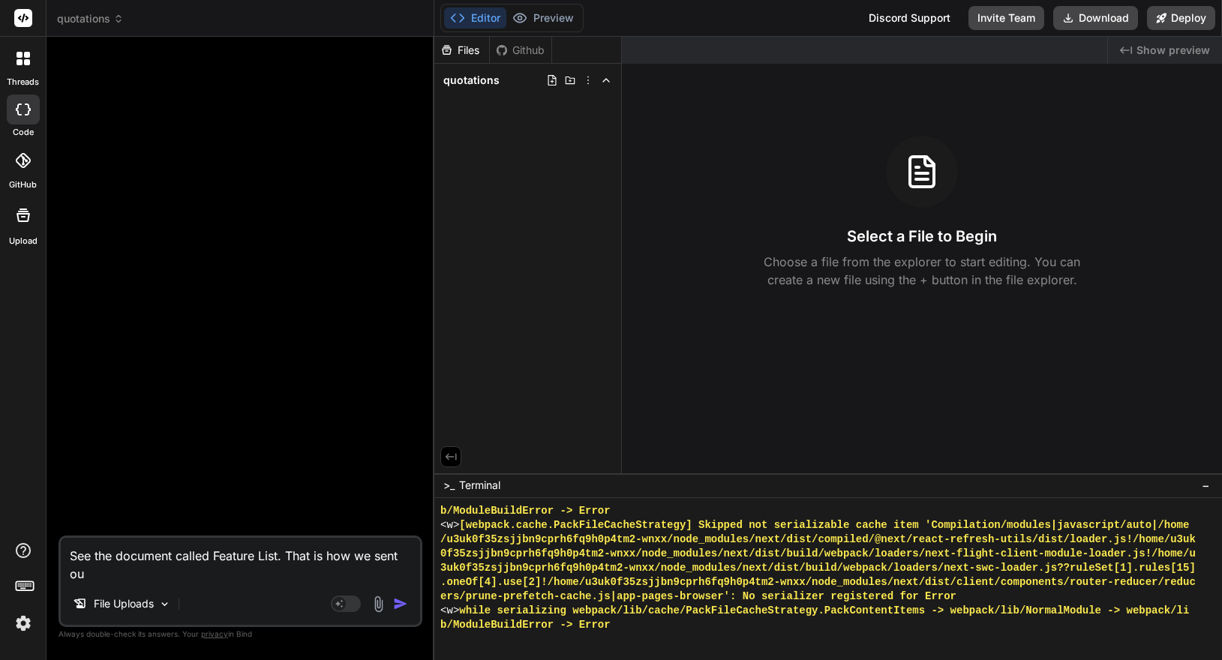
type textarea "See the document called Feature List. That is how we sent our"
type textarea "x"
type textarea "See the document called Feature List. That is how we sent our"
type textarea "x"
type textarea "See the document called Feature List. That is how we sent our q"
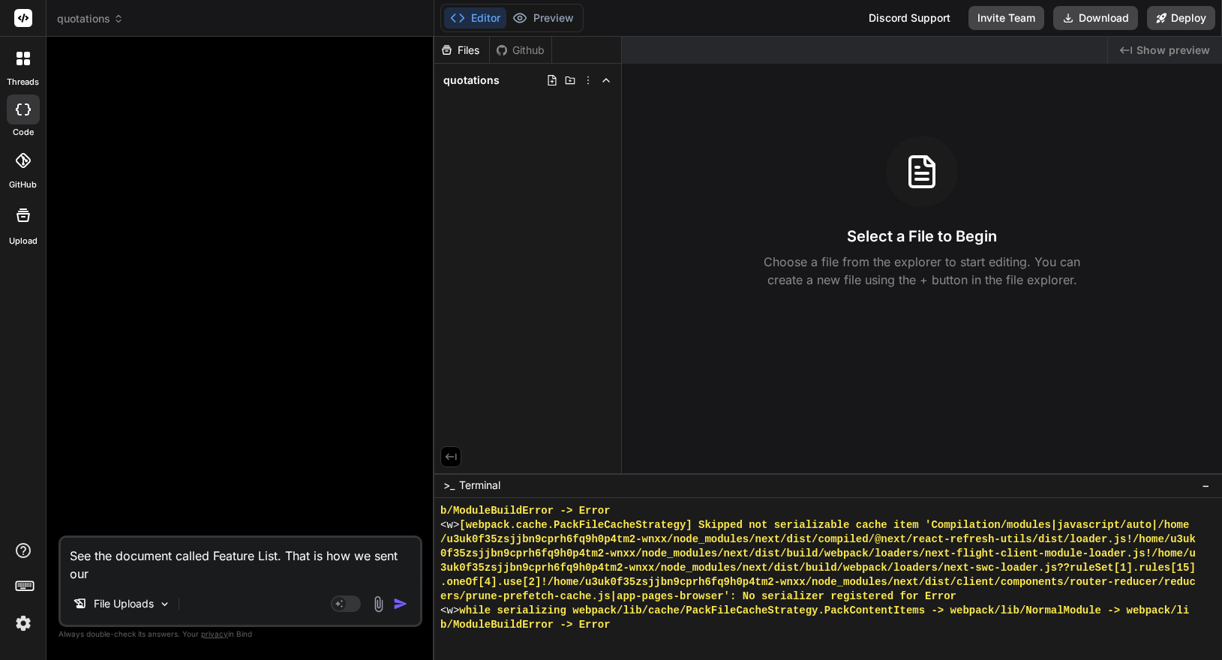
type textarea "x"
type textarea "See the document called Feature List. That is how we sent our qu"
type textarea "x"
type textarea "See the document called Feature List. That is how we sent our quo"
type textarea "x"
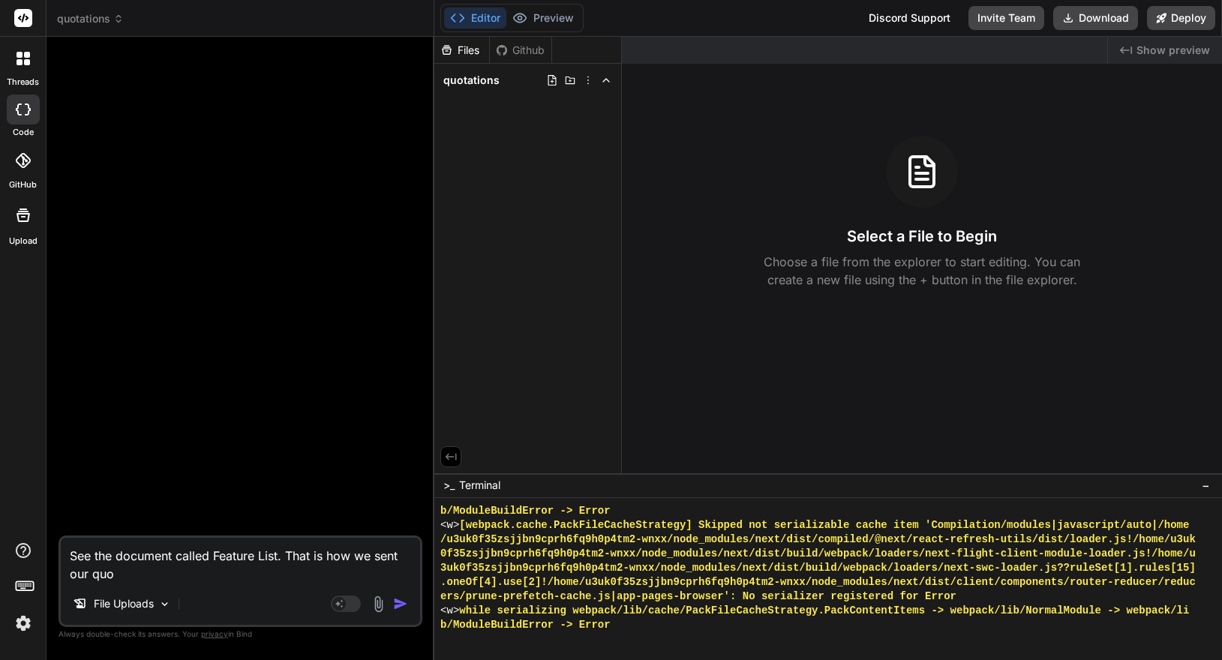
type textarea "See the document called Feature List. That is how we sent our quot"
type textarea "x"
type textarea "See the document called Feature List. That is how we sent our quota"
type textarea "x"
type textarea "See the document called Feature List. That is how we sent our quotat"
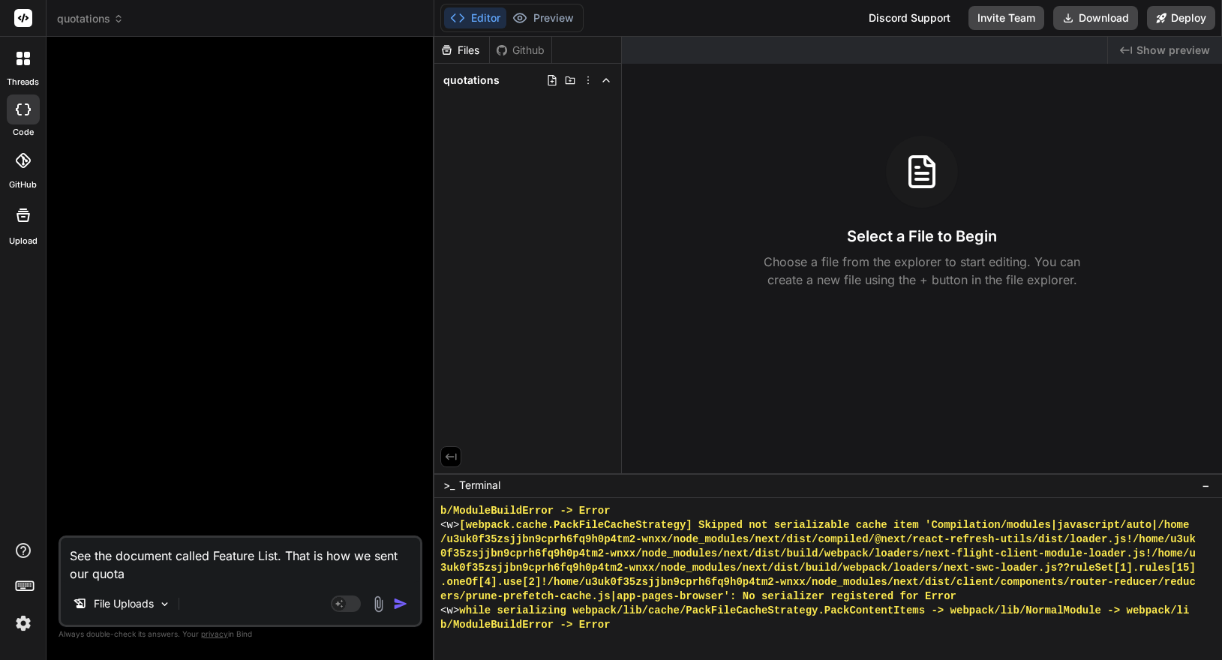
type textarea "x"
type textarea "See the document called Feature List. That is how we sent our quotati"
type textarea "x"
type textarea "See the document called Feature List. That is how we sent our quotatio"
type textarea "x"
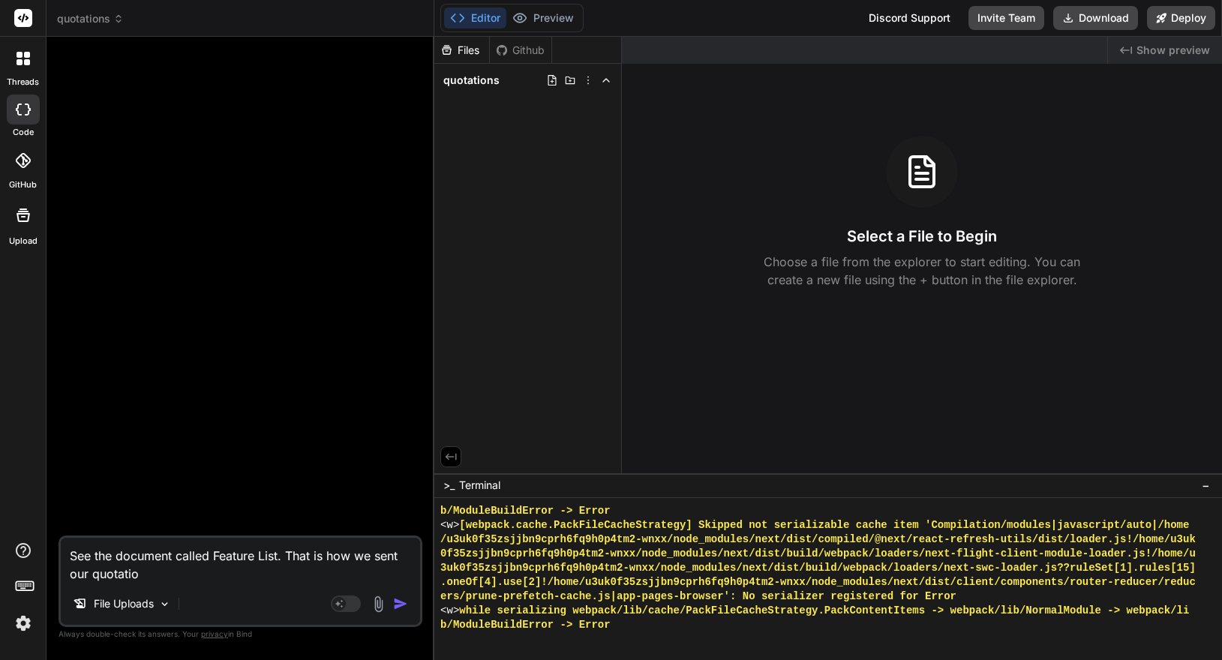
type textarea "See the document called Feature List. That is how we sent our quotation"
type textarea "x"
type textarea "See the document called Feature List. That is how we sent our quotations"
type textarea "x"
type textarea "See the document called Feature List. That is how we sent our quotations."
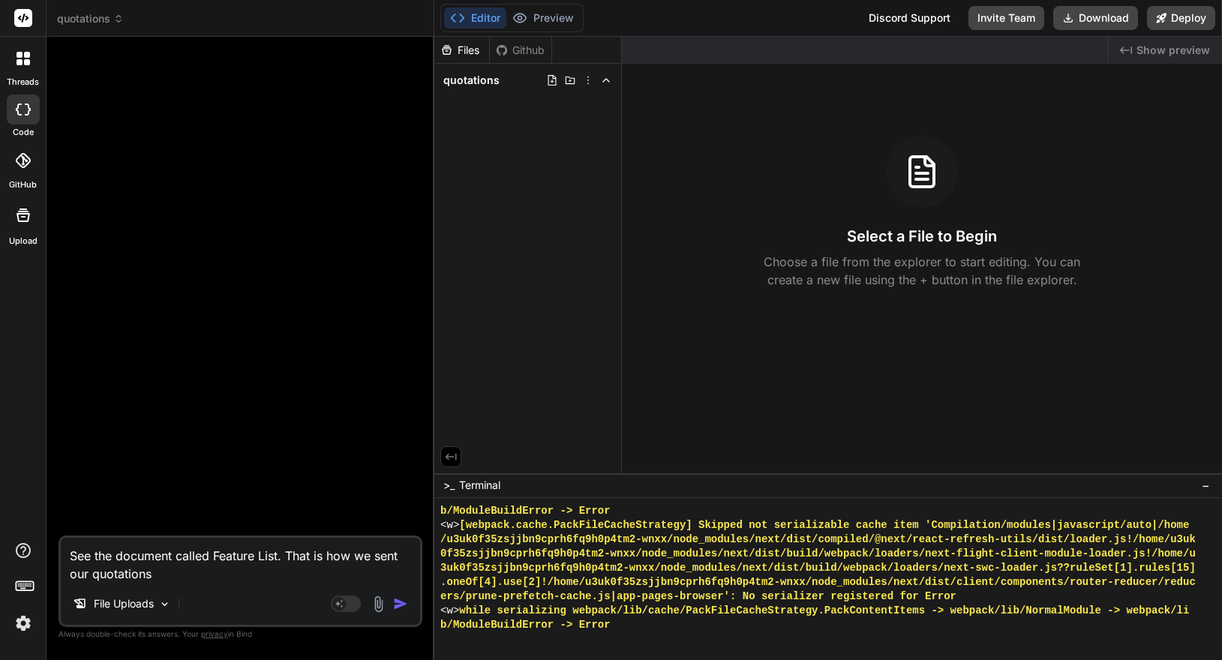
type textarea "x"
type textarea "See the document called Feature List. That is how we sent our quotations."
type textarea "x"
type textarea "See the document called Feature List. That is how we sent our quotations."
type textarea "x"
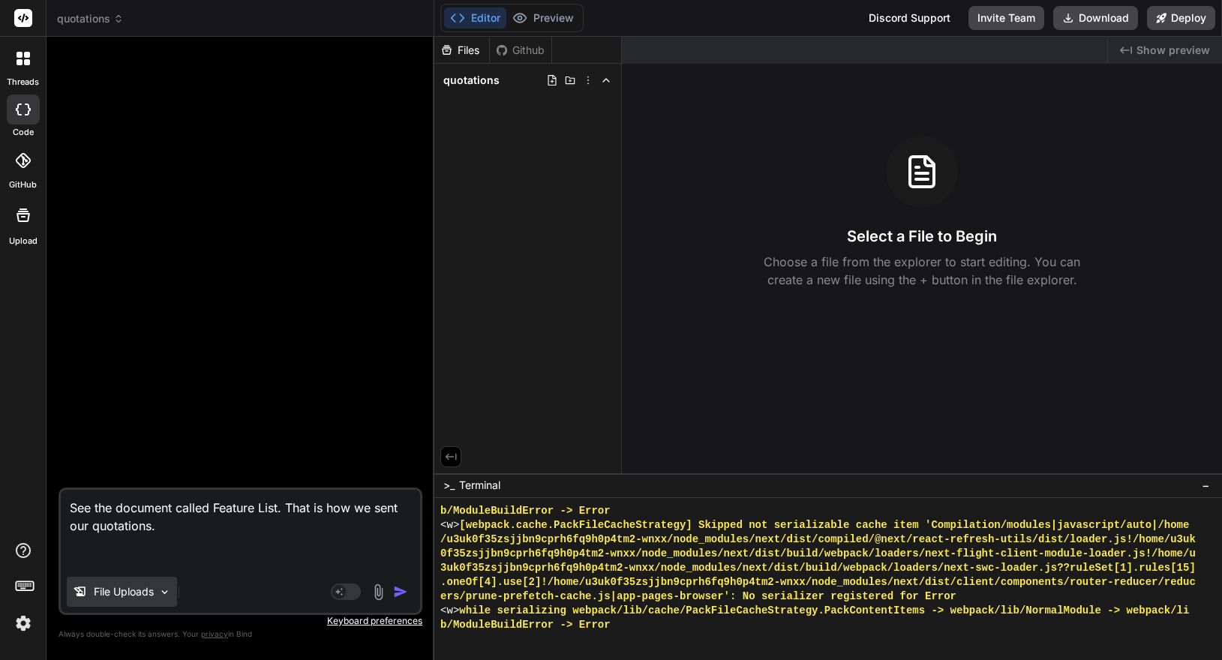
type textarea "See the document called Feature List. That is how we sent our quotations."
click at [173, 584] on div "File Uploads" at bounding box center [122, 592] width 110 height 30
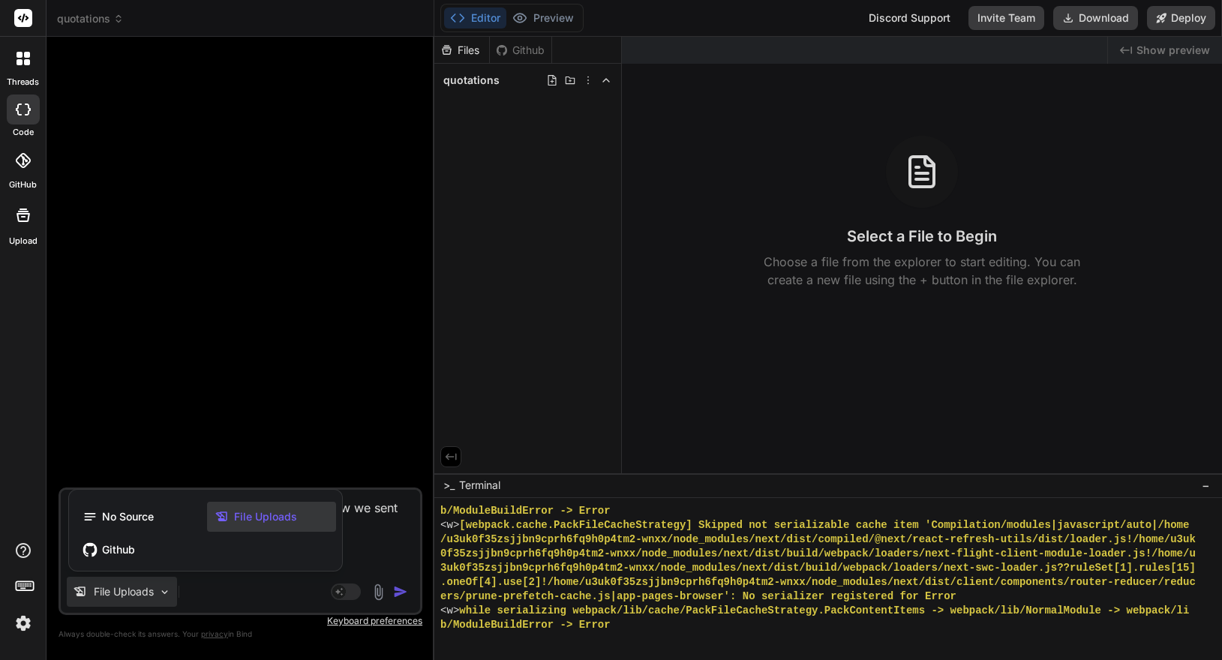
click at [172, 586] on div at bounding box center [611, 330] width 1222 height 660
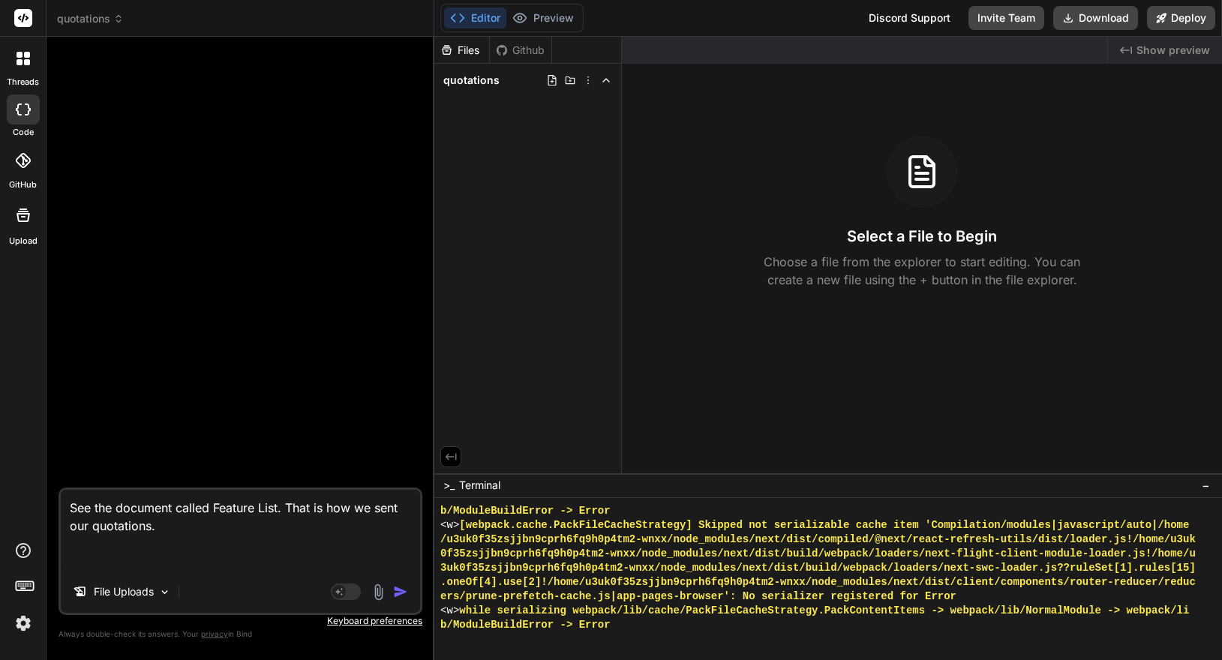
click at [171, 549] on textarea "See the document called Feature List. That is how we sent our quotations." at bounding box center [240, 530] width 359 height 81
type textarea "x"
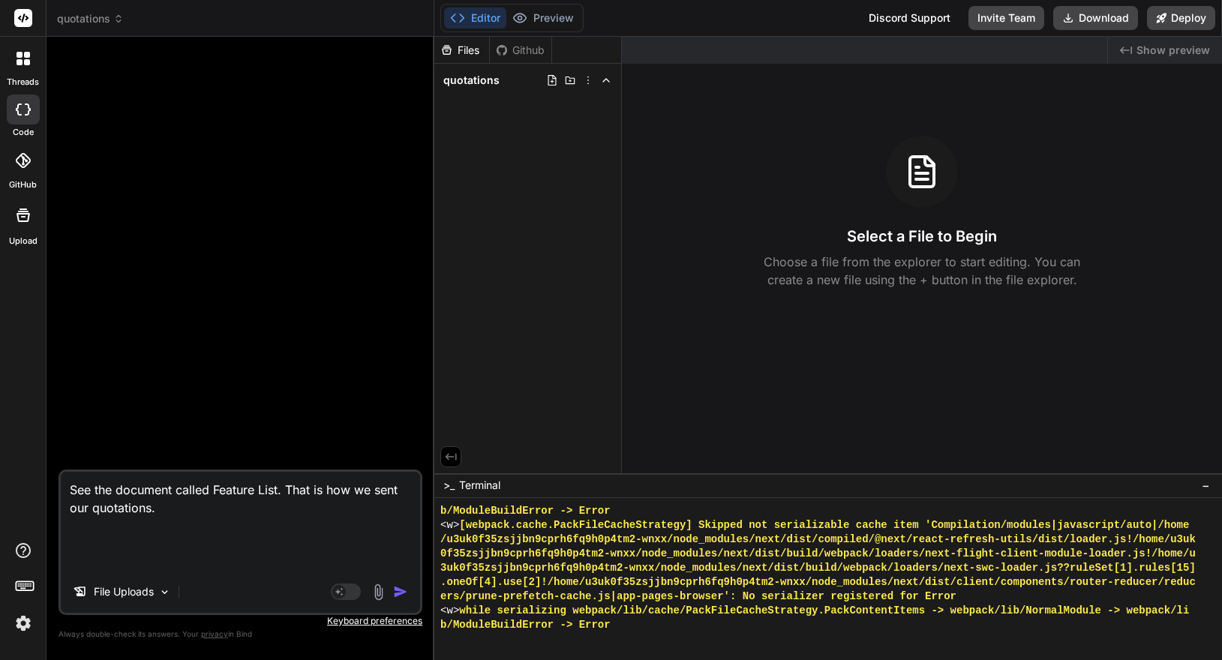
type textarea "See the document called Feature List. That is how we sent our quotations. M"
type textarea "x"
type textarea "See the document called Feature List. That is how we sent our quotations. Ma"
type textarea "x"
type textarea "See the document called Feature List. That is how we sent our quotations. Mak"
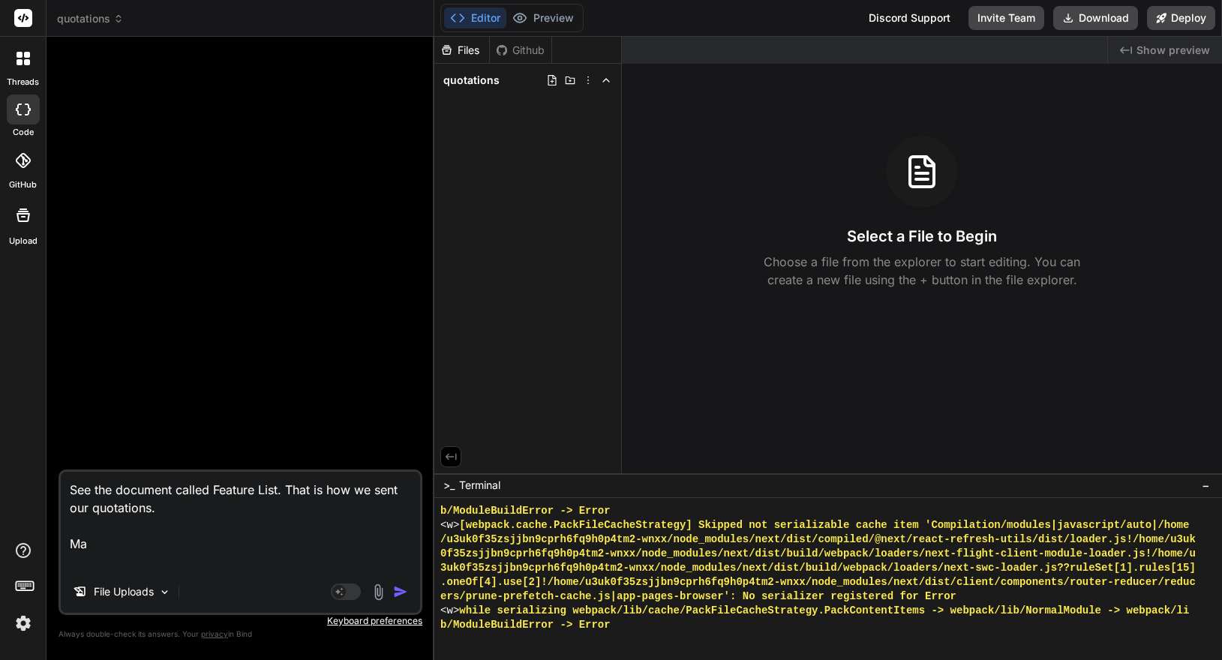
type textarea "x"
type textarea "See the document called Feature List. That is how we sent our quotations. Make"
type textarea "x"
type textarea "See the document called Feature List. That is how we sent our quotations. Make"
type textarea "x"
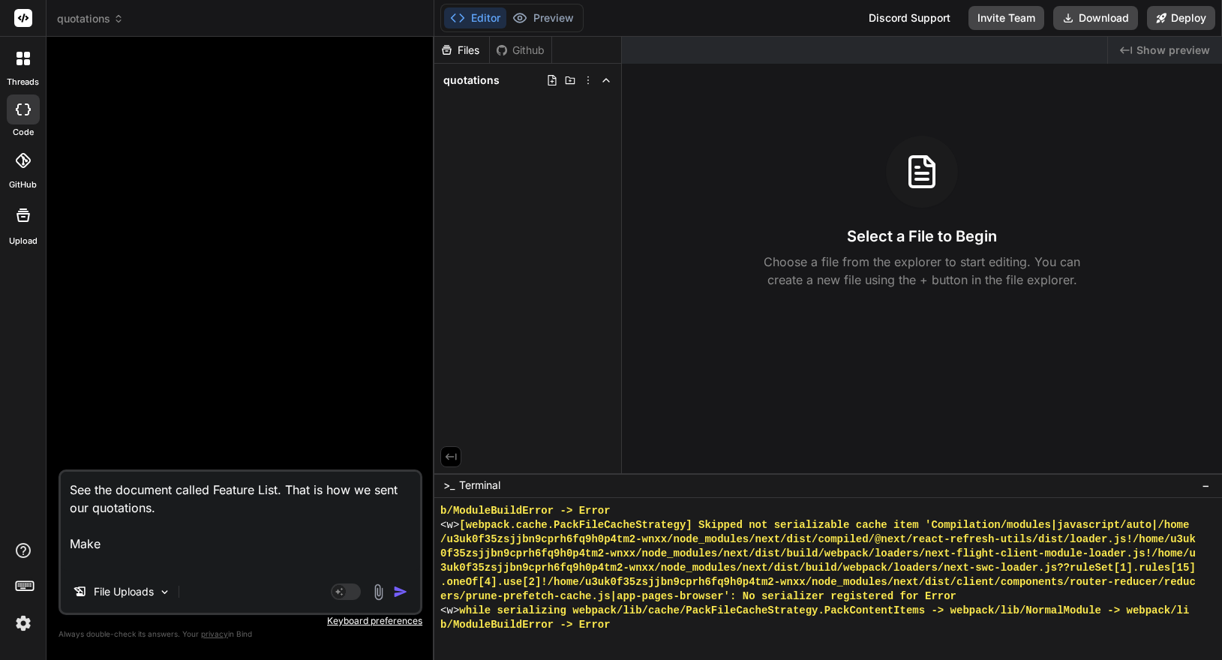
type textarea "See the document called Feature List. That is how we sent our quotations. Make a"
type textarea "x"
type textarea "See the document called Feature List. That is how we sent our quotations. Make a"
type textarea "x"
type textarea "See the document called Feature List. That is how we sent our quotations. Make a"
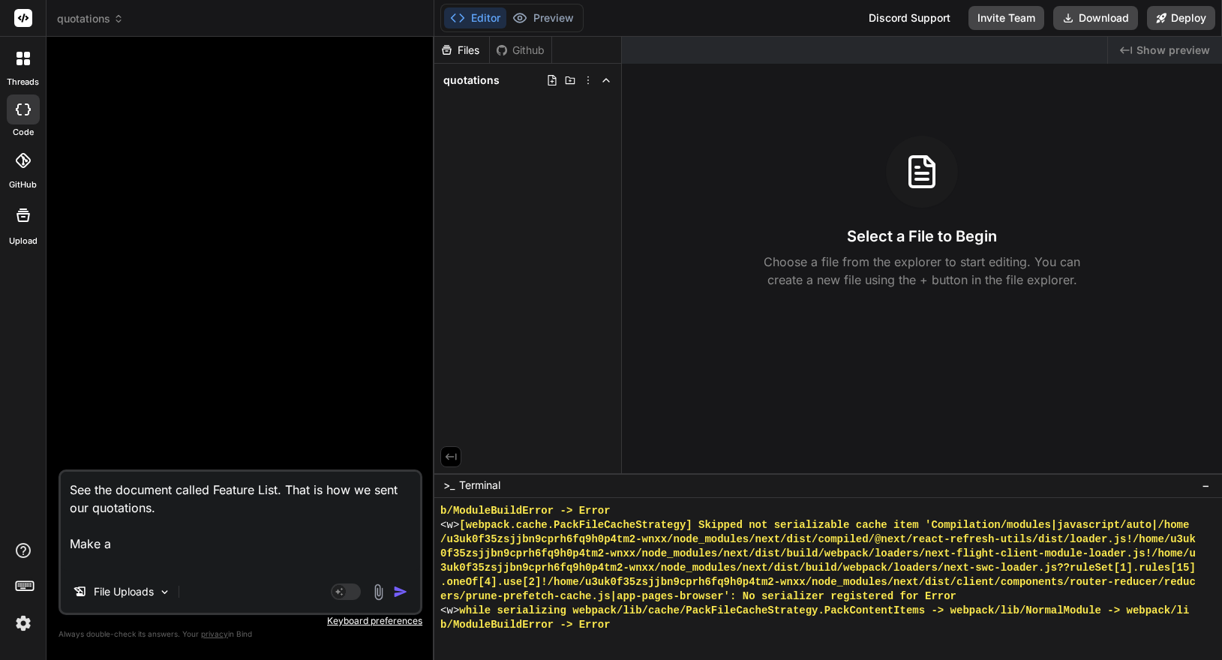
click at [383, 598] on img at bounding box center [378, 592] width 17 height 17
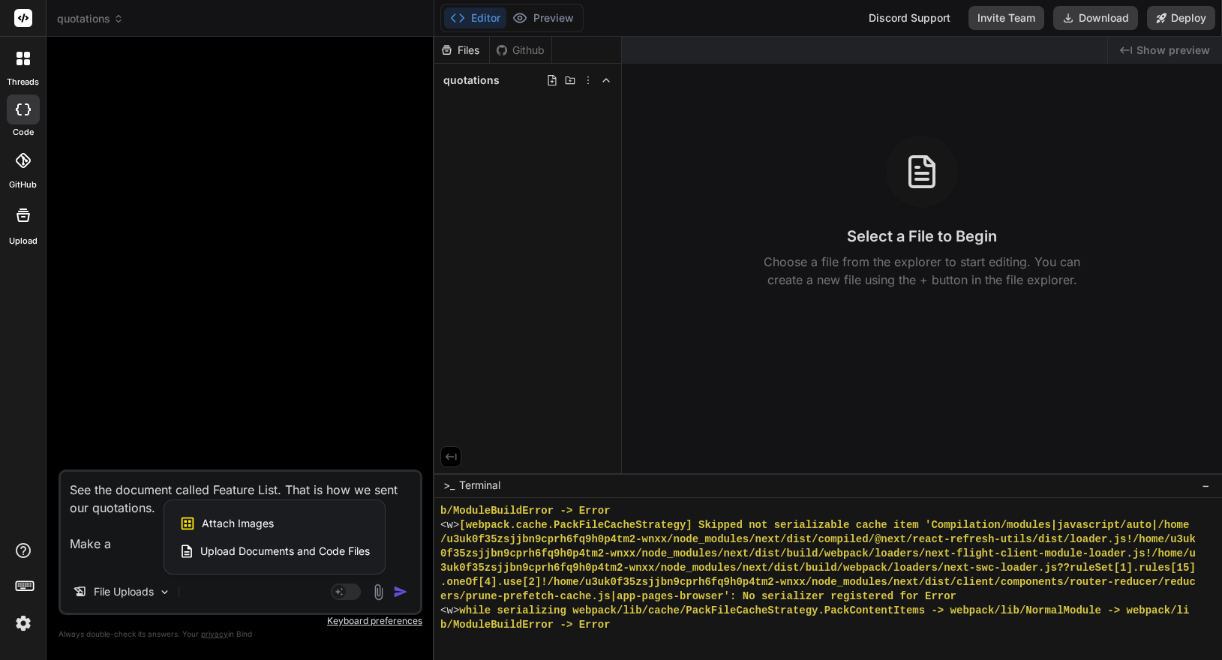
click at [275, 554] on span "Upload Documents and Code Files" at bounding box center [285, 551] width 170 height 15
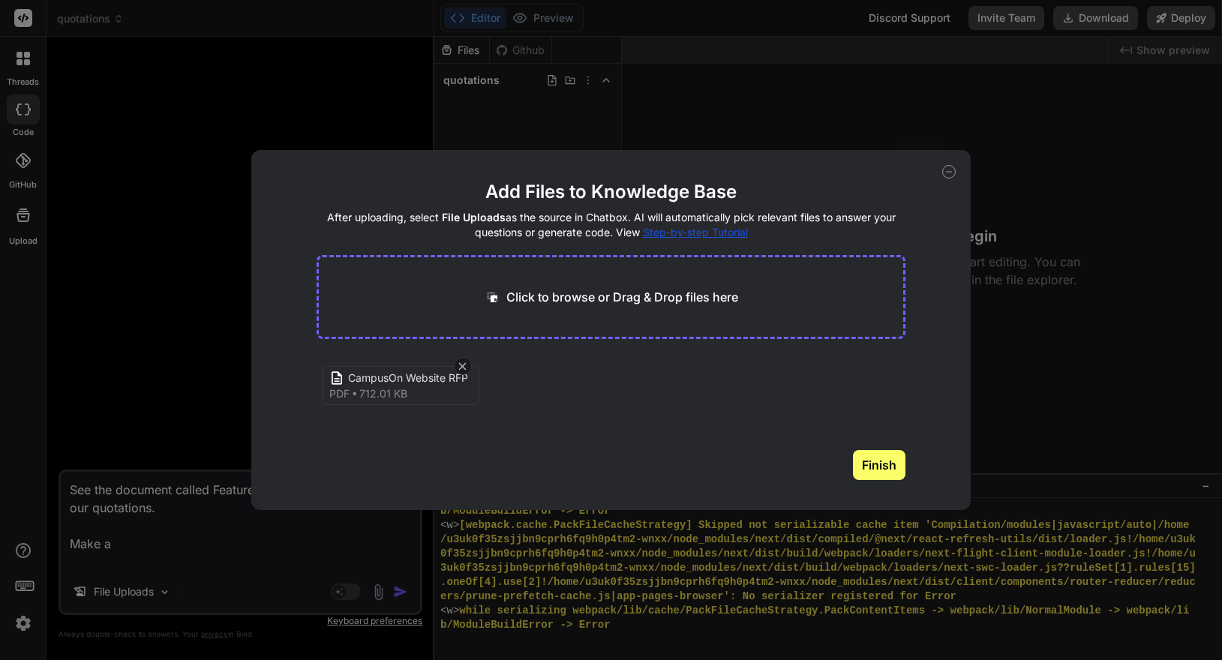
click at [892, 461] on button "Finish" at bounding box center [879, 465] width 53 height 30
click at [952, 166] on icon at bounding box center [949, 172] width 14 height 14
type textarea "x"
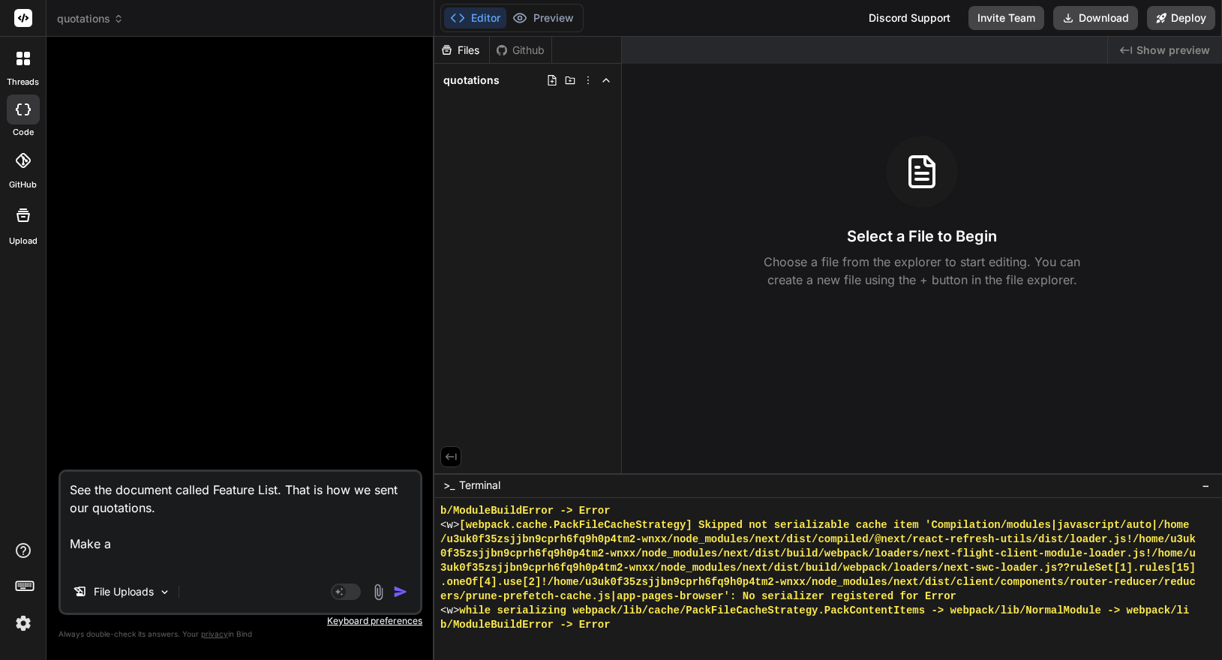
click at [239, 539] on textarea "See the document called Feature List. That is how we sent our quotations. Make a" at bounding box center [240, 521] width 359 height 99
type textarea "See the document called Feature List. That is how we sent our quotations."
type textarea "x"
type textarea "See the document called Feature List. That is how we sent our quotations. A"
type textarea "x"
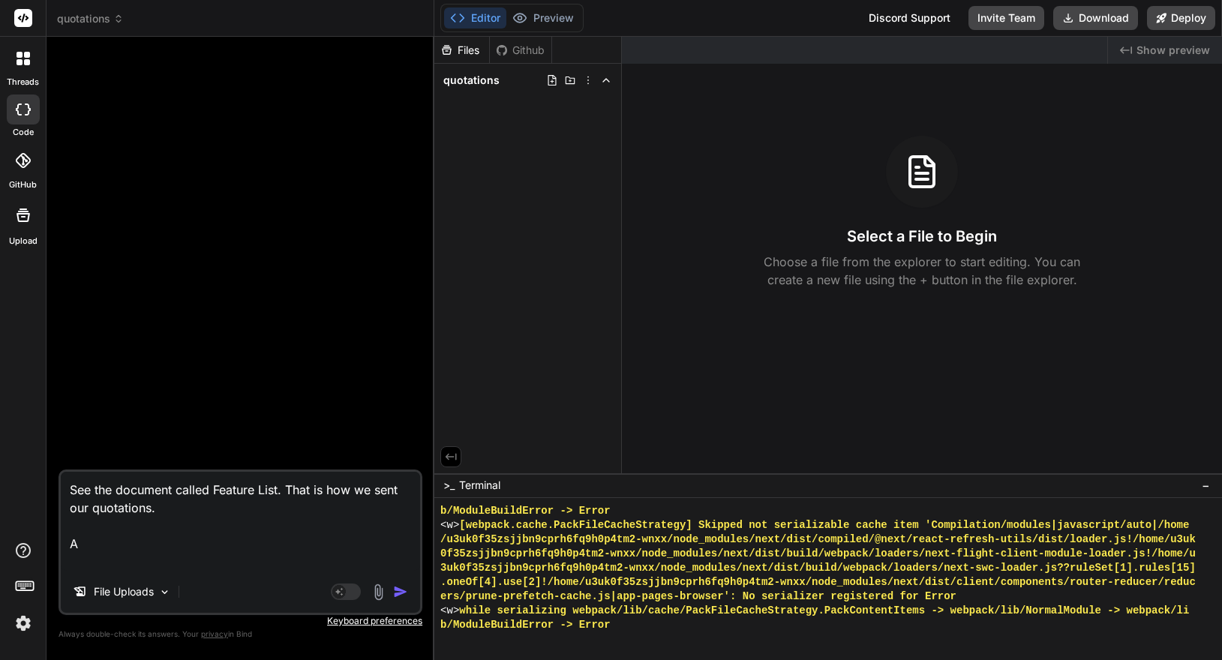
type textarea "See the document called Feature List. That is how we sent our quotations. A"
type textarea "x"
type textarea "See the document called Feature List. That is how we sent our quotations. A s"
type textarea "x"
type textarea "See the document called Feature List. That is how we sent our quotations. A se"
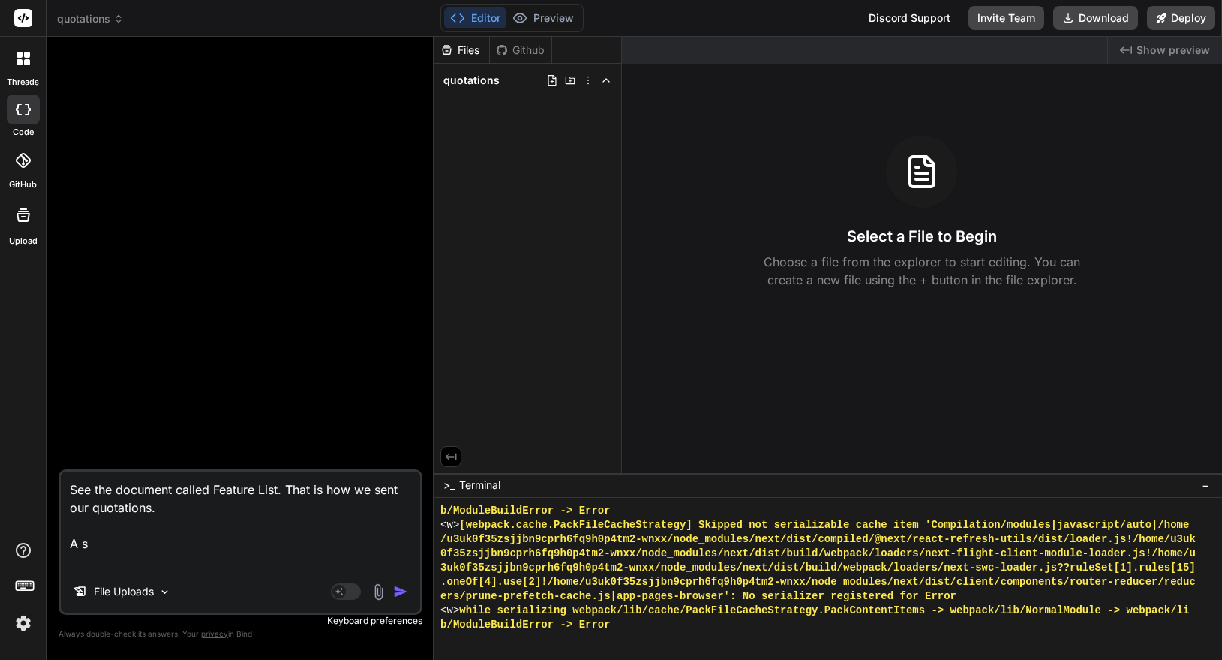
type textarea "x"
type textarea "See the document called Feature List. That is how we sent our quotations. A sec"
type textarea "x"
type textarea "See the document called Feature List. That is how we sent our quotations. A seco"
type textarea "x"
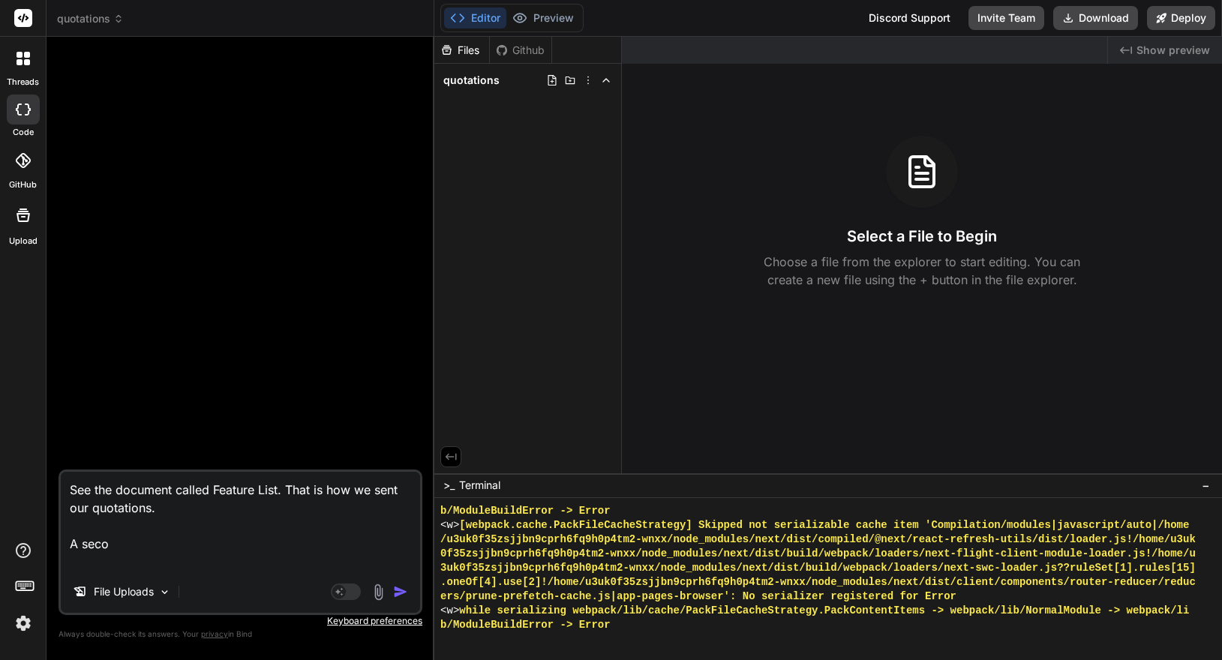
type textarea "See the document called Feature List. That is how we sent our quotations. A sec…"
type textarea "x"
type textarea "See the document called Feature List. That is how we sent our quotations. A sec…"
type textarea "x"
type textarea "See the document called Feature List. That is how we sent our quotations. A sec…"
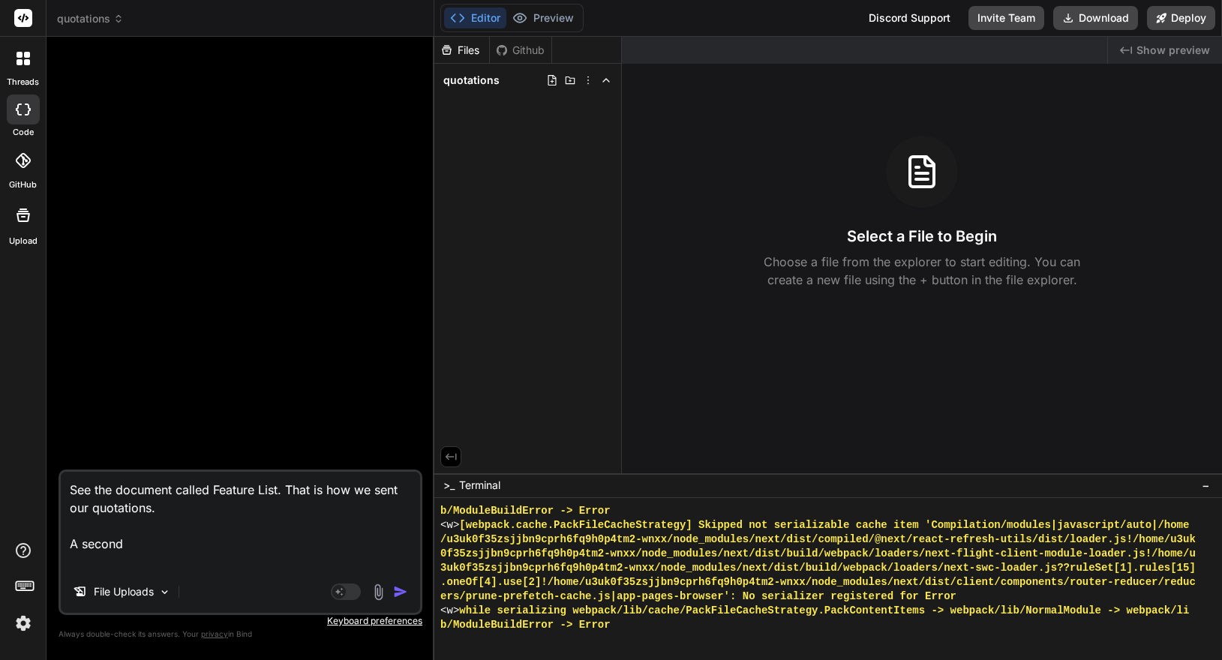
type textarea "x"
type textarea "See the document called Feature List. That is how we sent our quotations. A sec…"
type textarea "x"
type textarea "See the document called Feature List. That is how we sent our quotations. A sec…"
type textarea "x"
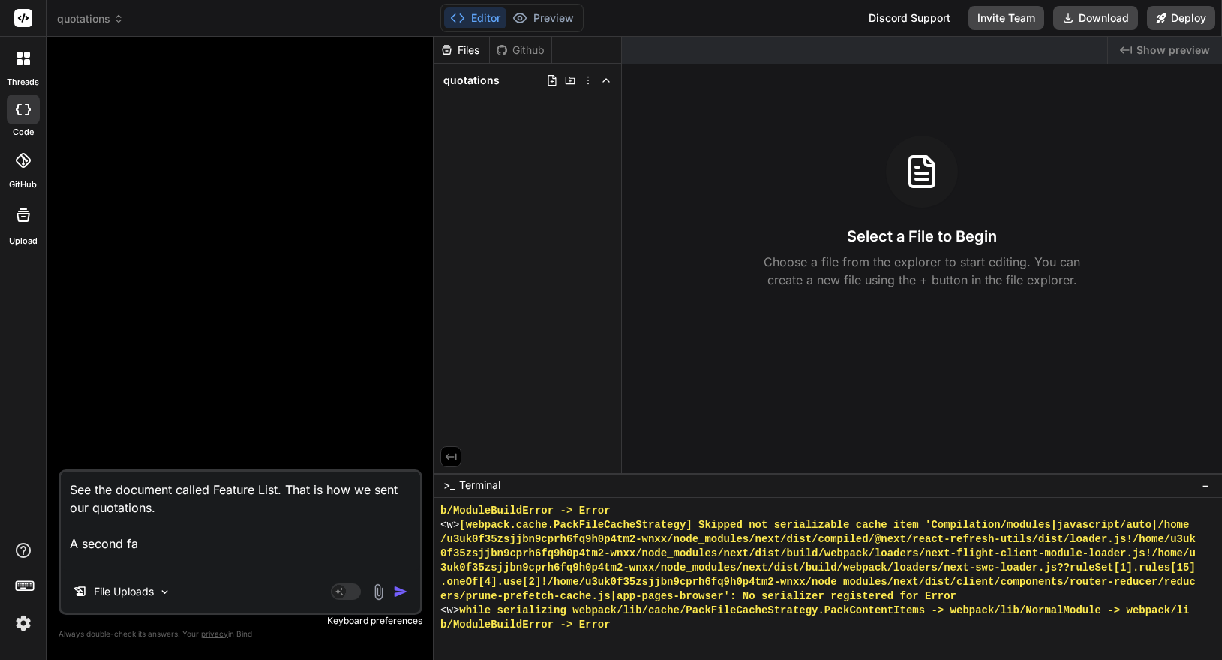
type textarea "See the document called Feature List. That is how we sent our quotations. A sec…"
type textarea "x"
type textarea "See the document called Feature List. That is how we sent our quotations. A sec…"
type textarea "x"
type textarea "See the document called Feature List. That is how we sent our quotations. A sec…"
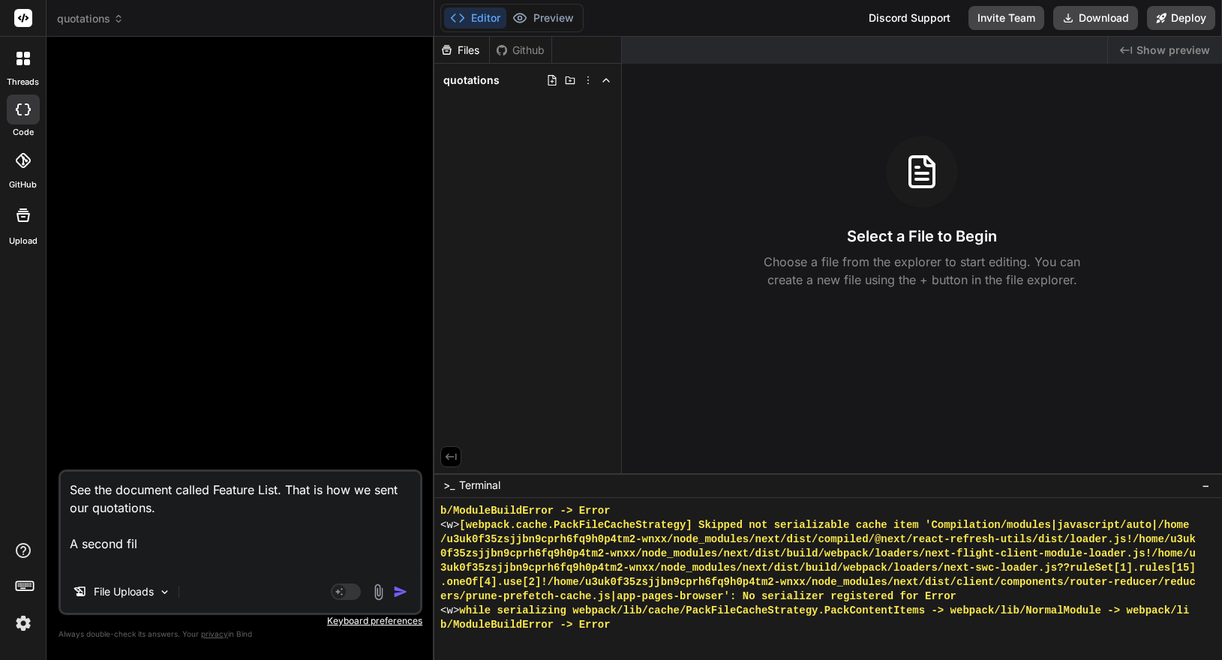
type textarea "x"
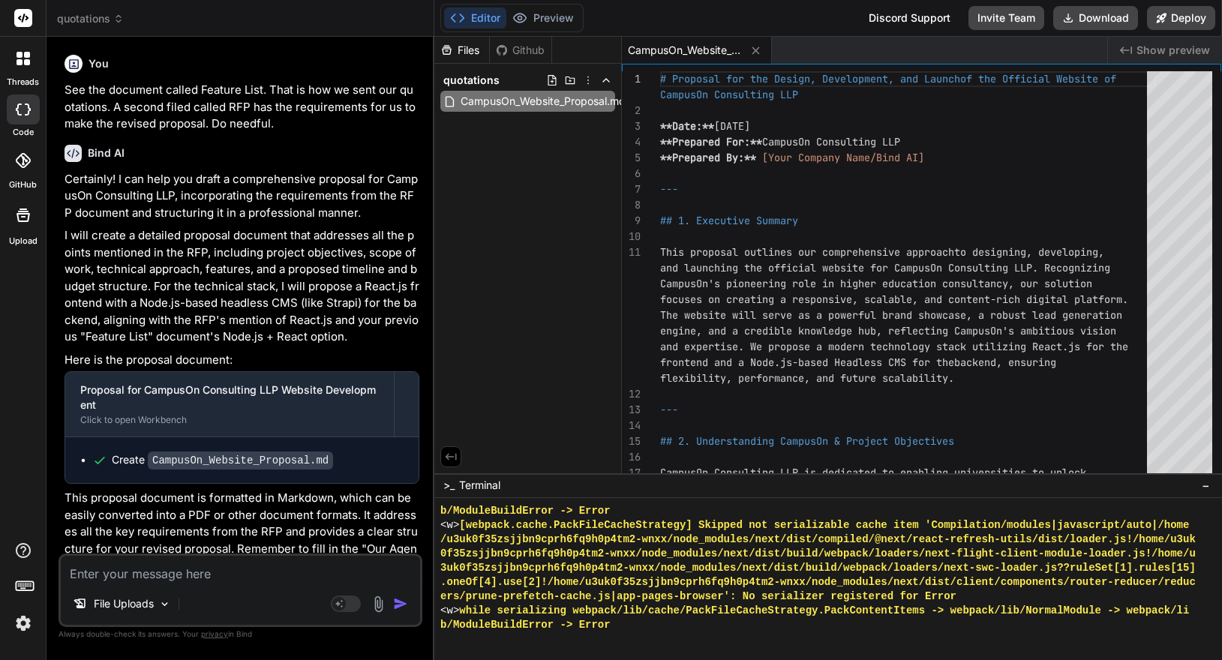
scroll to position [23, 0]
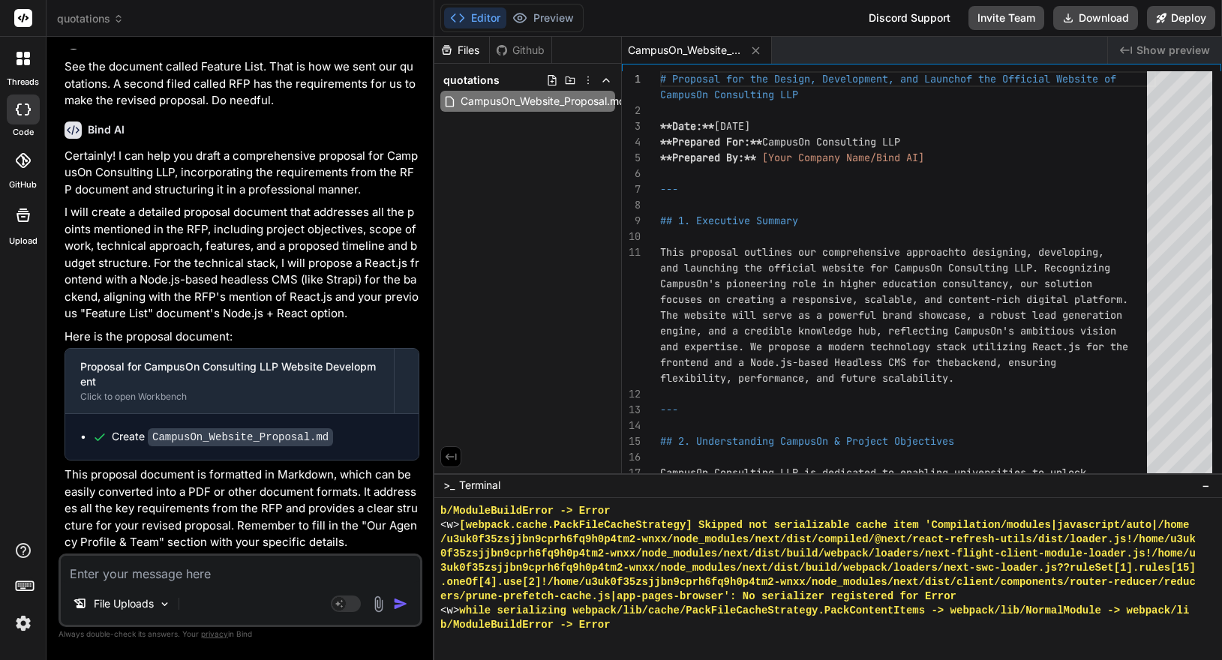
click at [254, 581] on textarea at bounding box center [240, 569] width 359 height 27
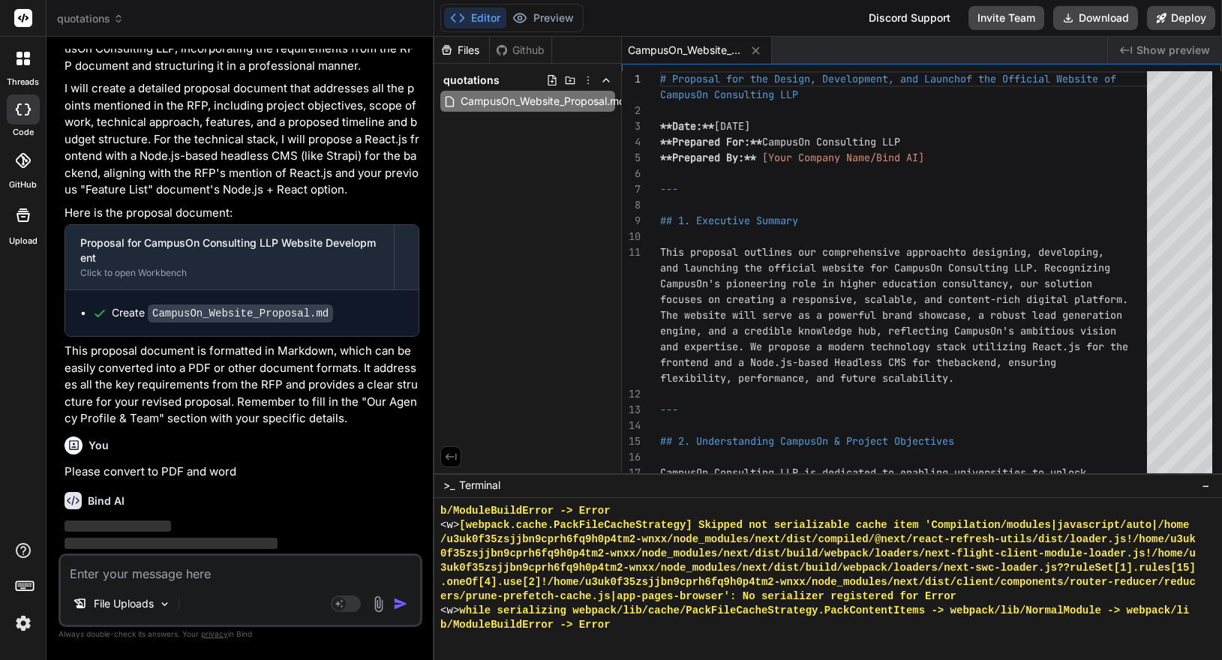
scroll to position [179, 0]
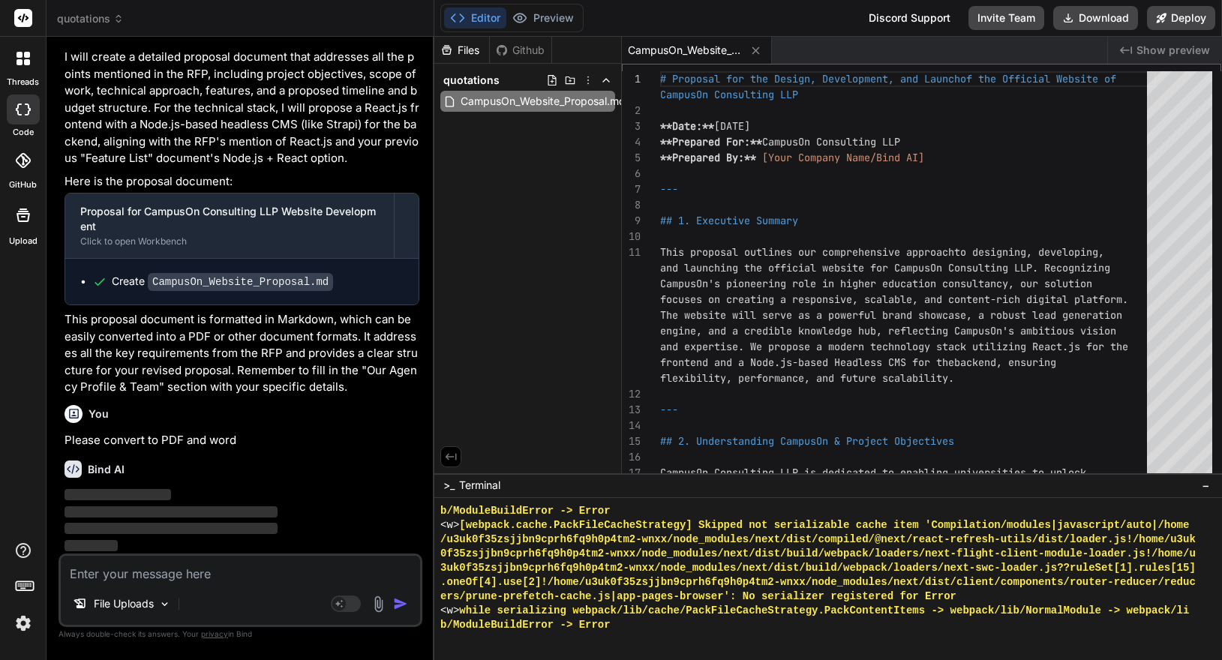
click at [189, 577] on textarea at bounding box center [240, 569] width 359 height 27
click at [167, 572] on textarea at bounding box center [240, 569] width 359 height 27
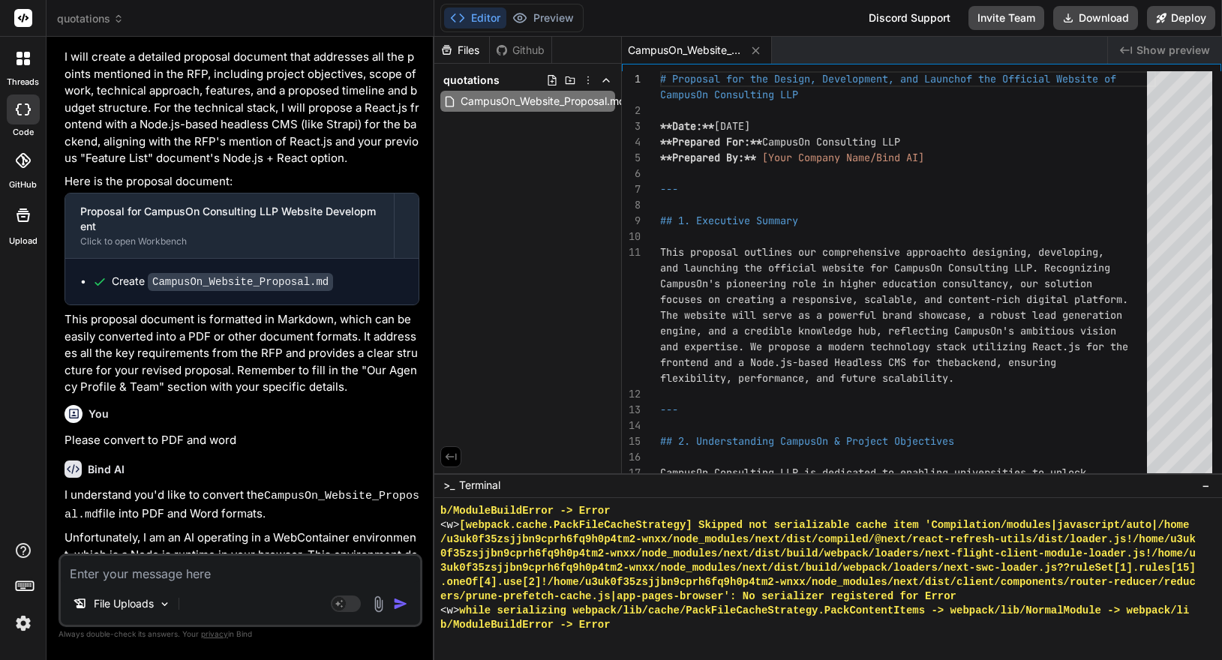
scroll to position [456, 0]
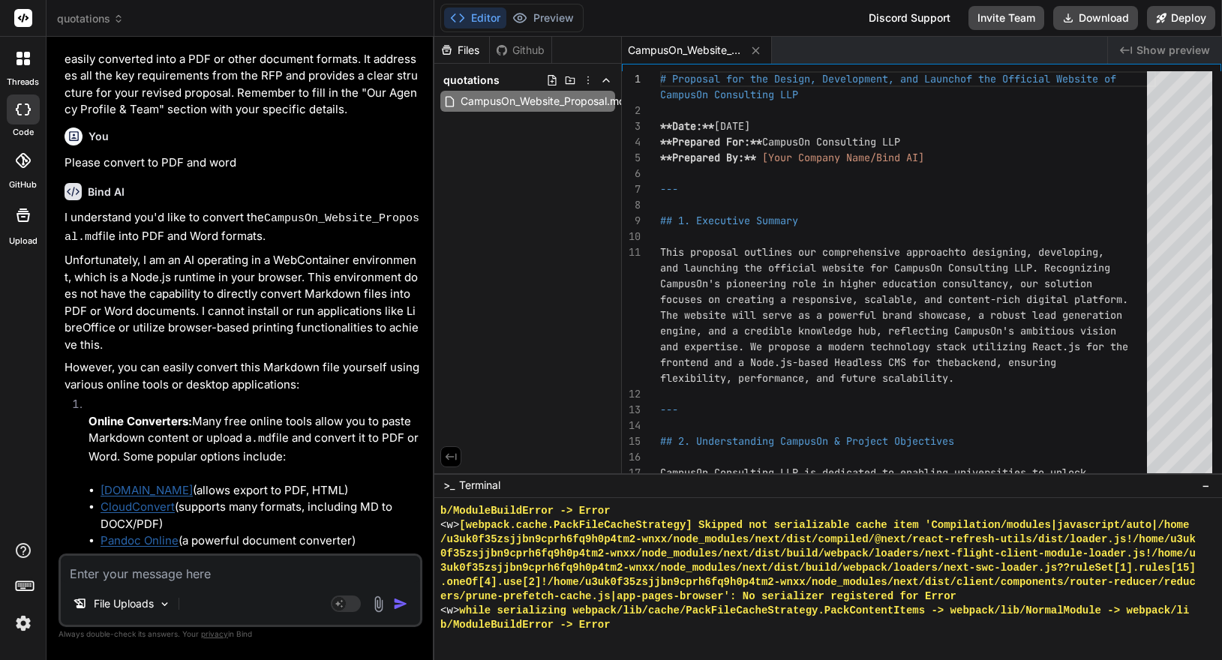
click at [174, 290] on p "Unfortunately, I am an AI operating in a WebContainer environment, which is a N…" at bounding box center [242, 302] width 355 height 101
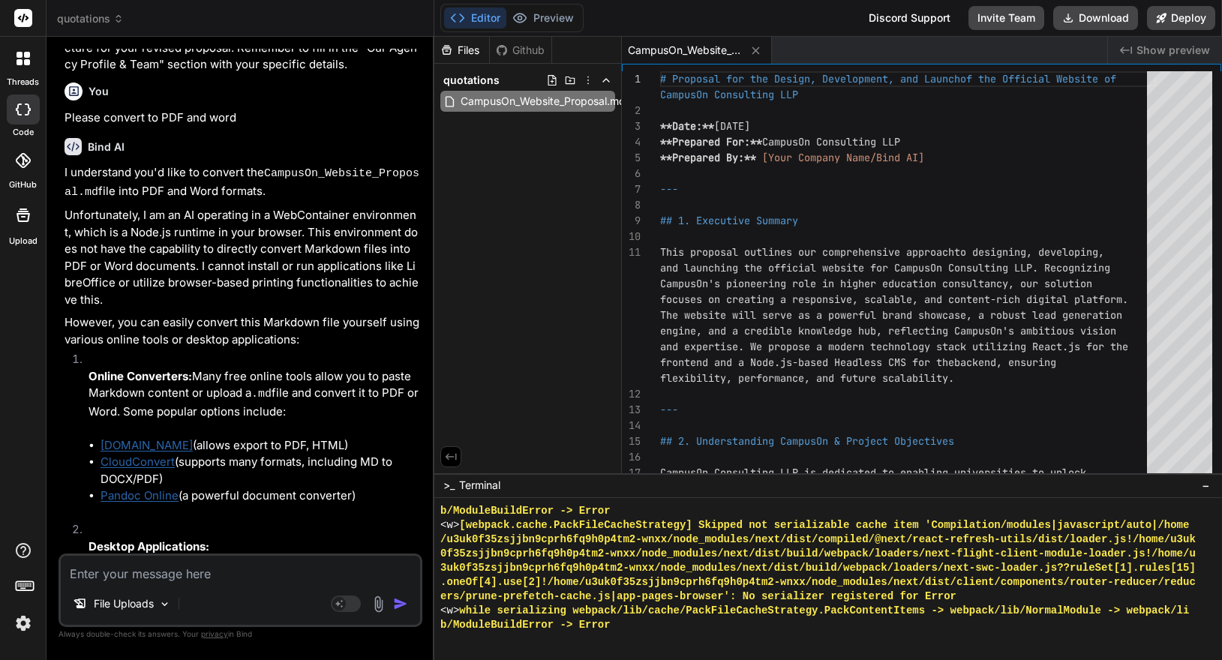
scroll to position [677, 0]
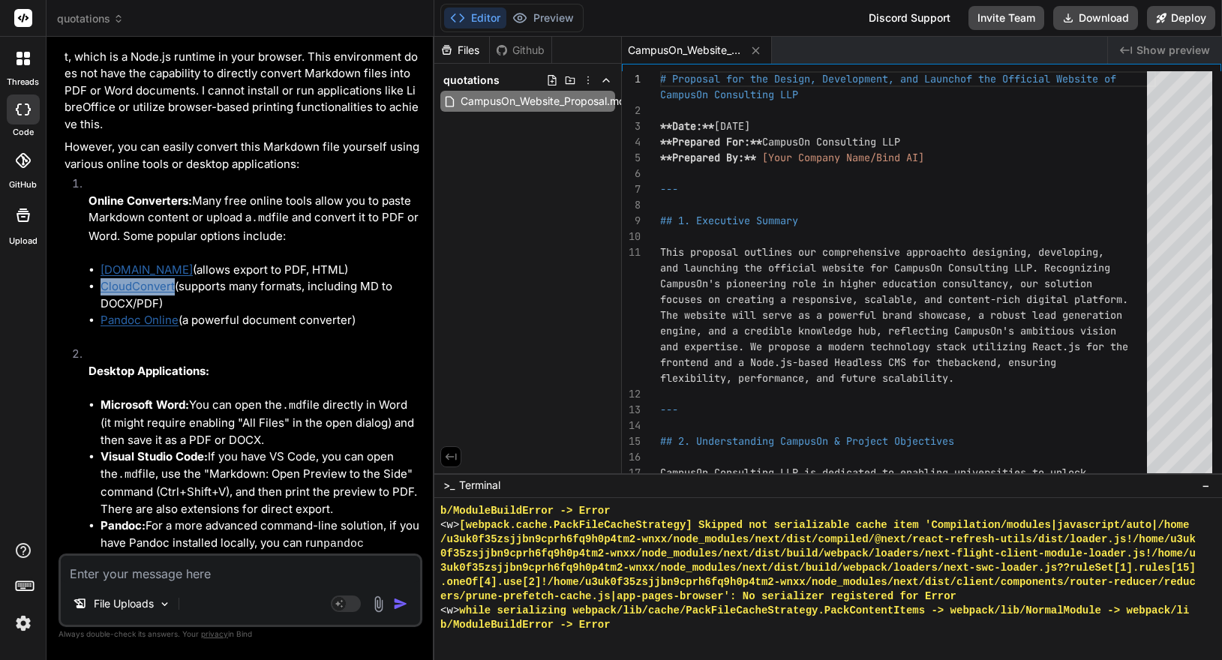
drag, startPoint x: 148, startPoint y: 283, endPoint x: 219, endPoint y: 227, distance: 90.8
click at [219, 227] on li "Online Converters: Many free online tools allow you to paste Markdown content o…" at bounding box center [248, 261] width 343 height 170
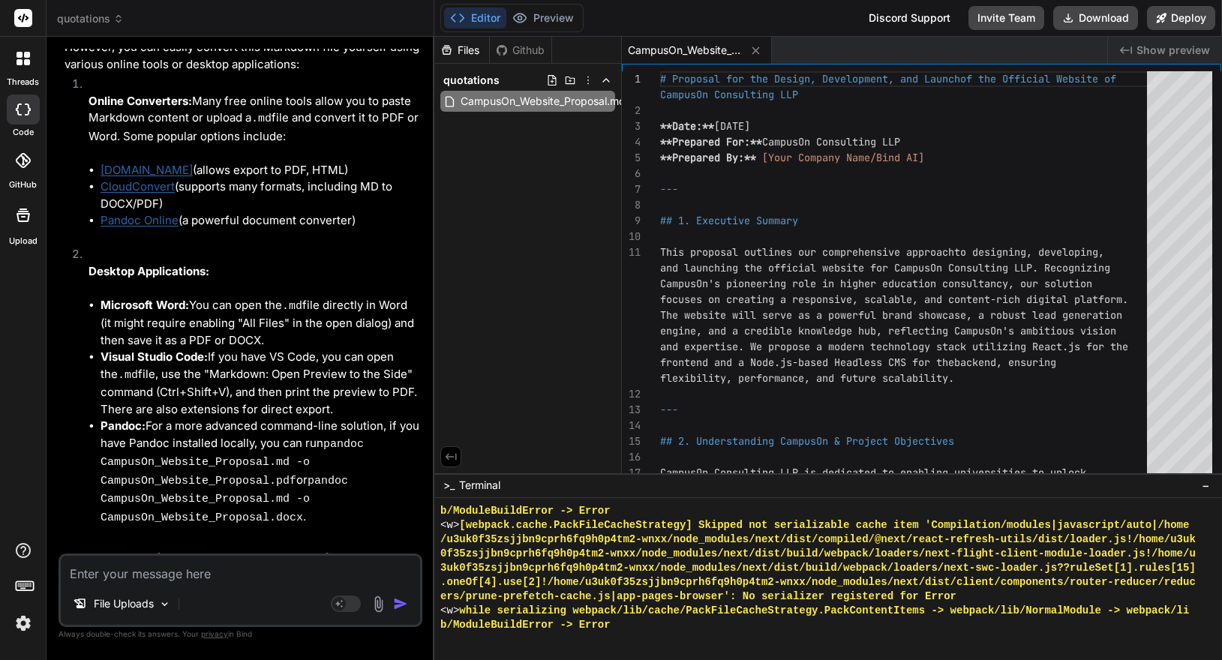
click at [219, 579] on textarea at bounding box center [240, 569] width 359 height 27
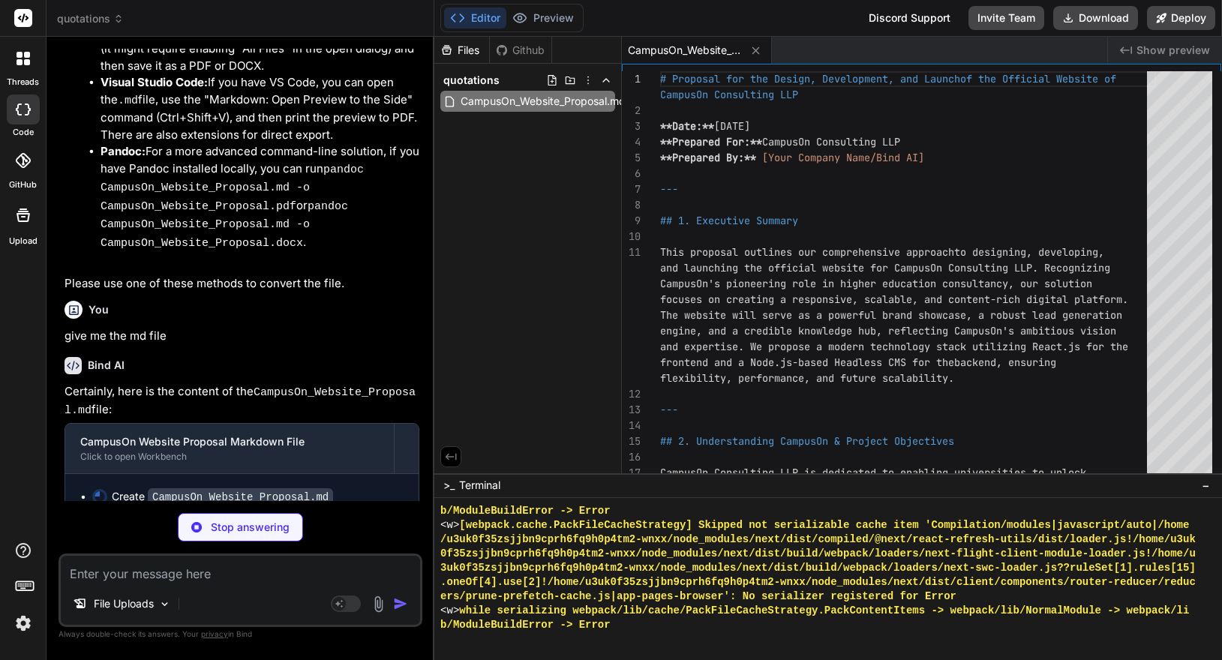
scroll to position [998, 0]
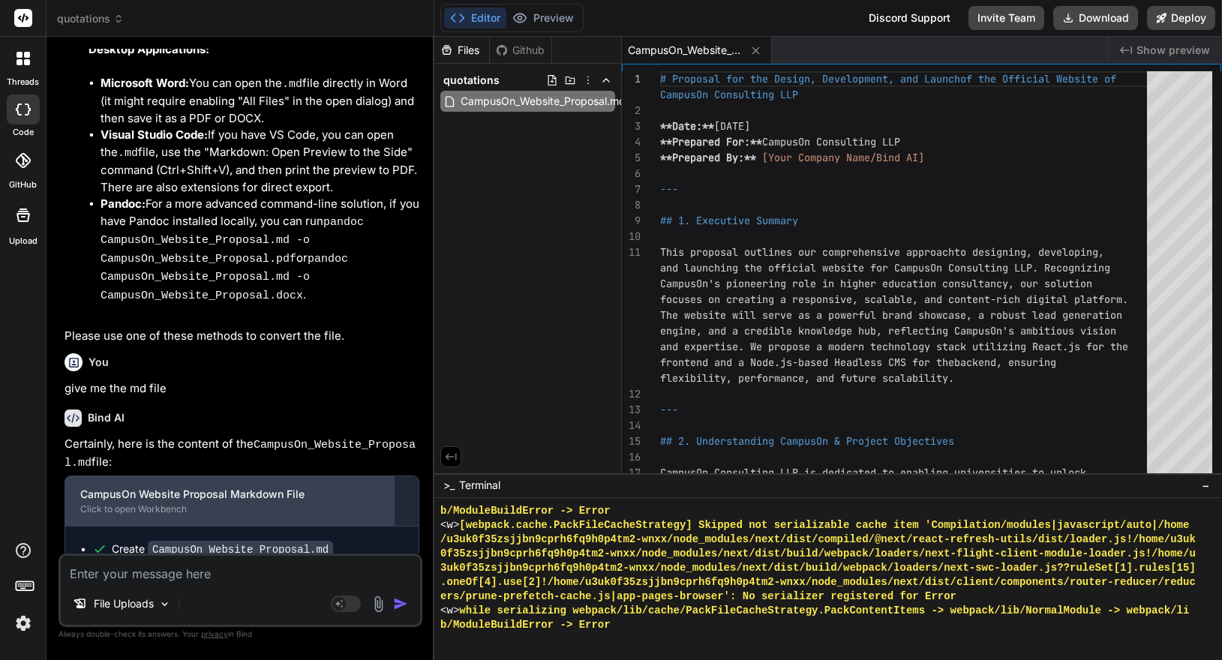
click at [178, 503] on div "Click to open Workbench" at bounding box center [229, 509] width 299 height 12
click at [252, 487] on div "CampusOn Website Proposal Markdown File" at bounding box center [229, 494] width 299 height 15
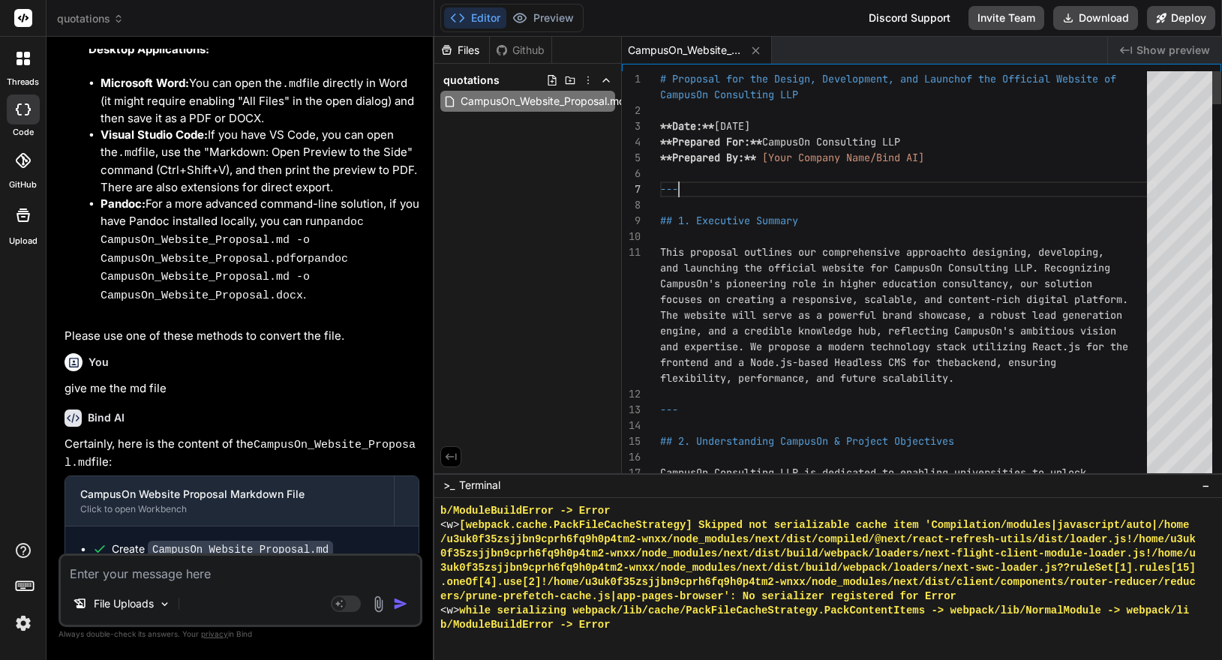
scroll to position [110, 0]
